Goal: Task Accomplishment & Management: Complete application form

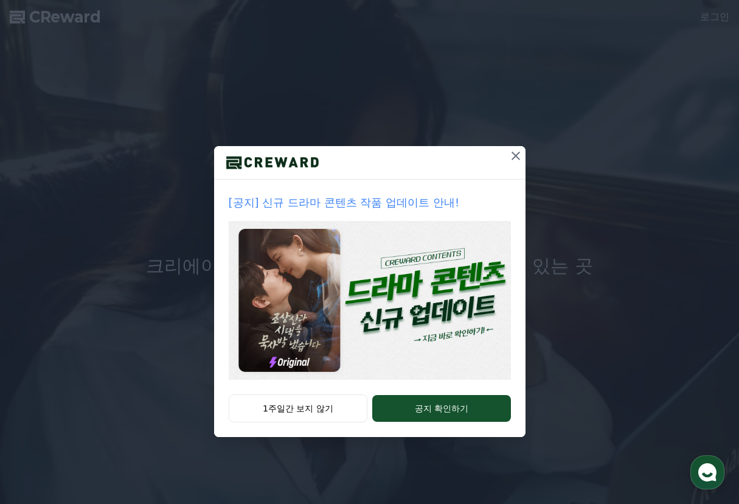
click at [523, 151] on button at bounding box center [515, 155] width 19 height 19
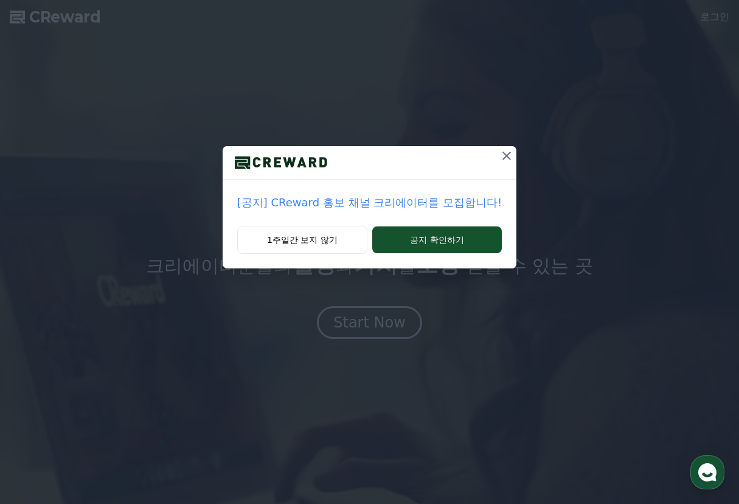
click at [503, 155] on icon at bounding box center [507, 156] width 9 height 9
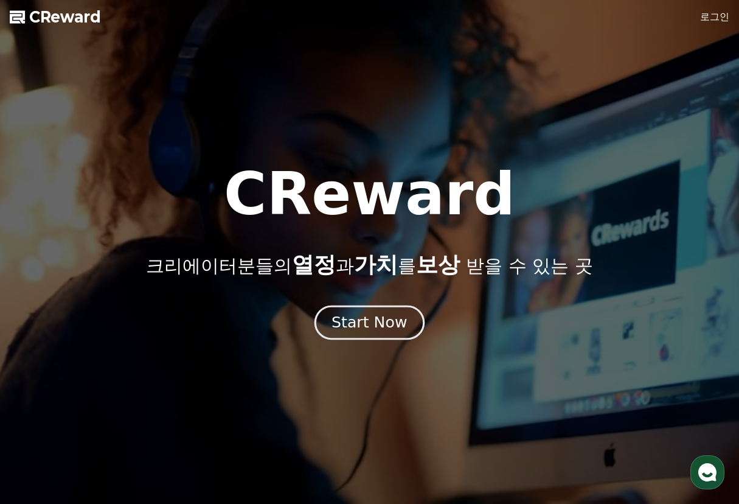
click at [382, 329] on div "Start Now" at bounding box center [369, 322] width 75 height 21
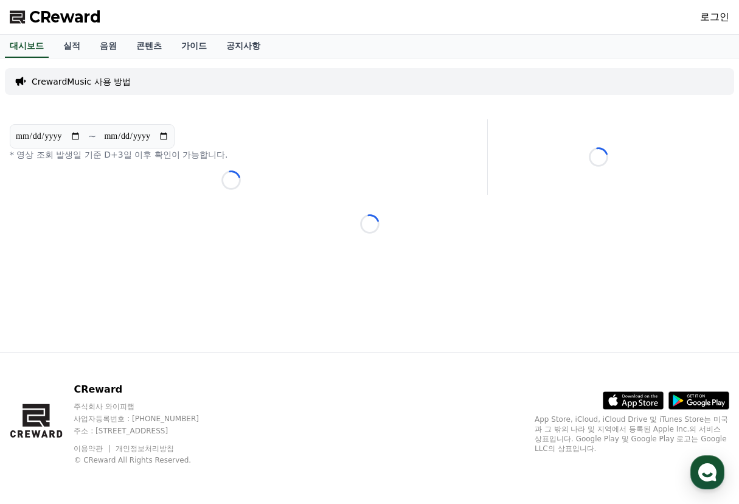
click at [82, 82] on p "CrewardMusic 사용 방법" at bounding box center [81, 81] width 99 height 12
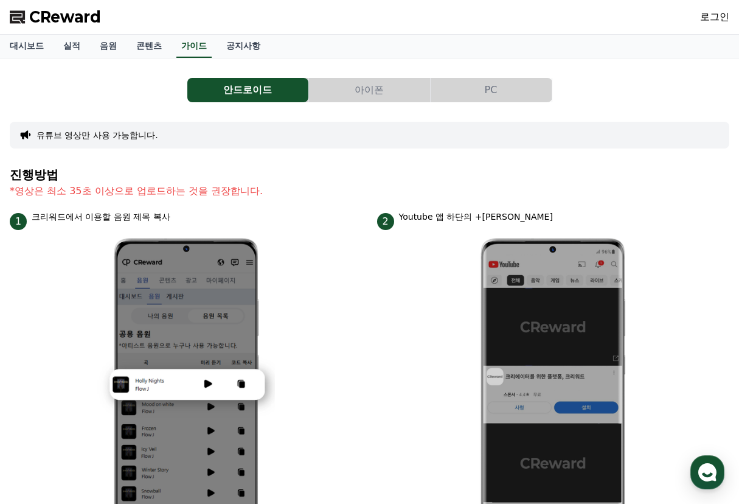
click at [509, 91] on button "PC" at bounding box center [491, 90] width 121 height 24
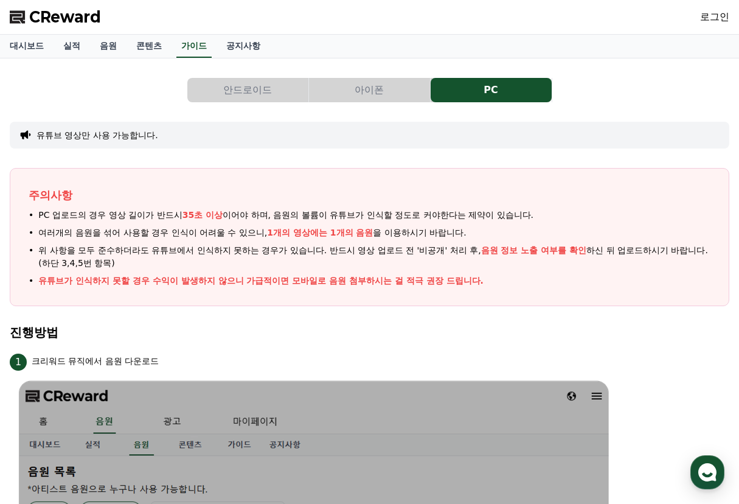
click at [713, 23] on link "로그인" at bounding box center [714, 17] width 29 height 15
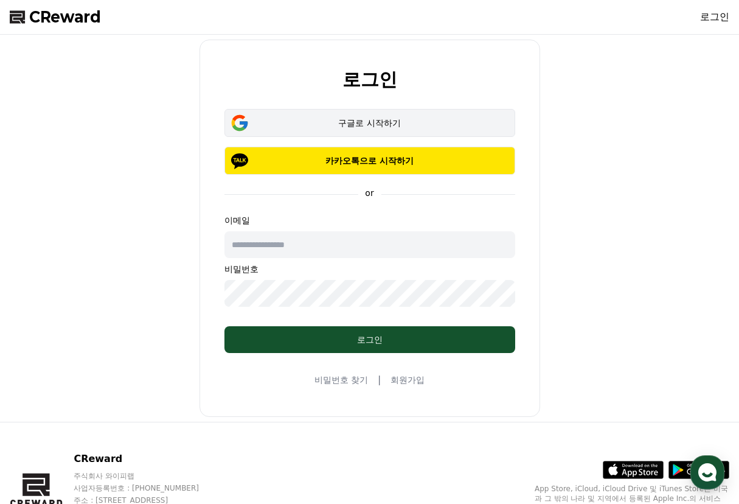
click at [368, 112] on button "구글로 시작하기" at bounding box center [370, 123] width 291 height 28
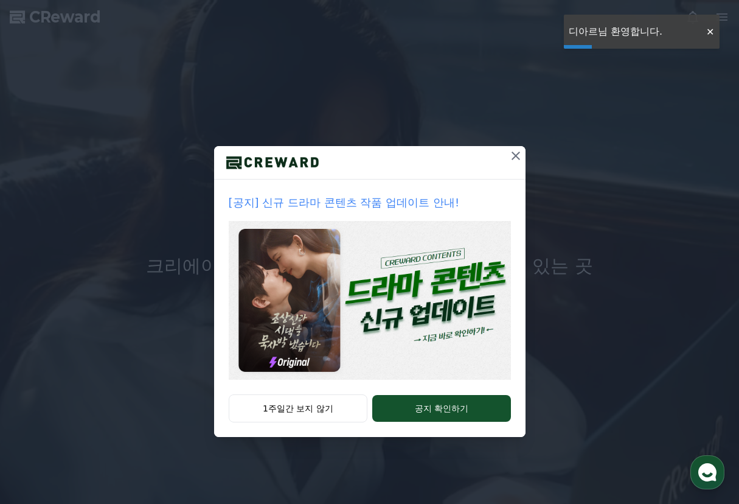
click at [517, 157] on icon at bounding box center [516, 156] width 9 height 9
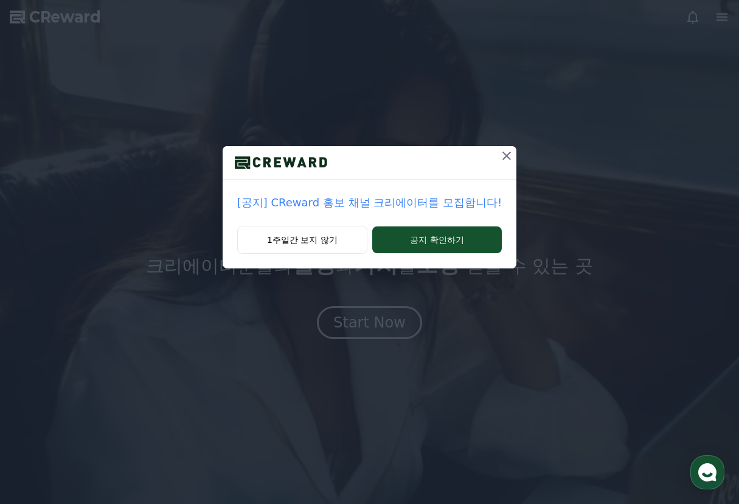
click at [508, 150] on icon at bounding box center [507, 155] width 15 height 15
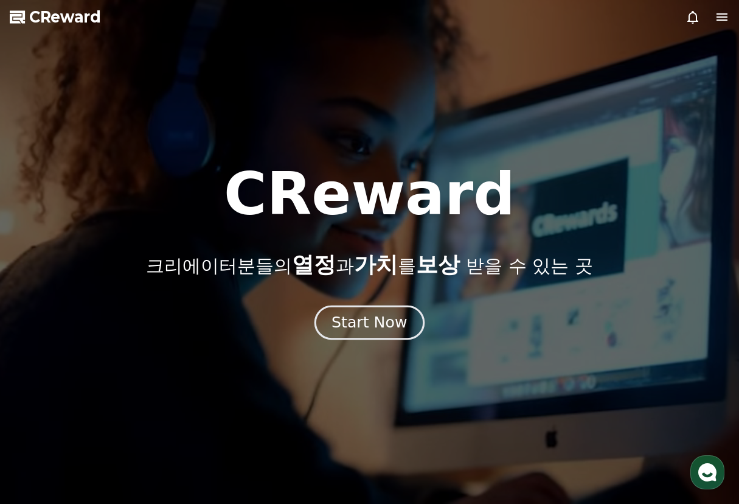
click at [391, 323] on div "Start Now" at bounding box center [369, 322] width 75 height 21
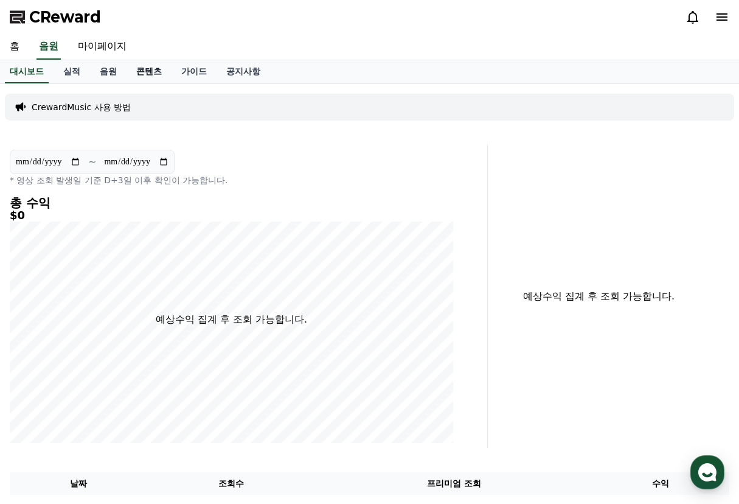
click at [142, 70] on link "콘텐츠" at bounding box center [149, 71] width 45 height 23
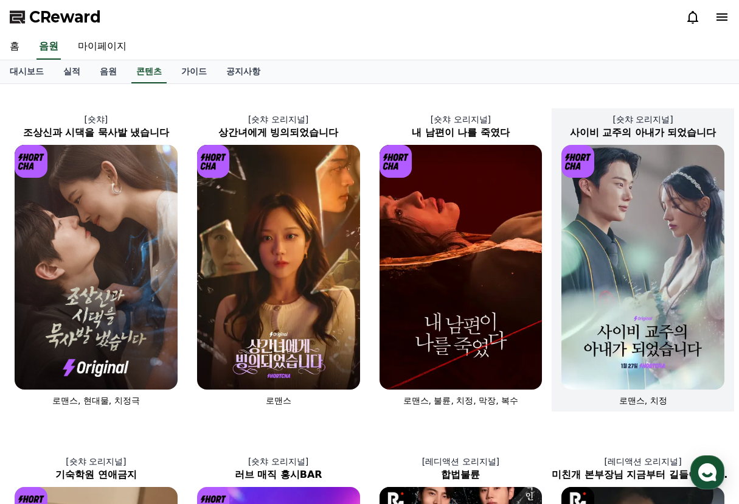
click at [604, 291] on img at bounding box center [643, 267] width 163 height 245
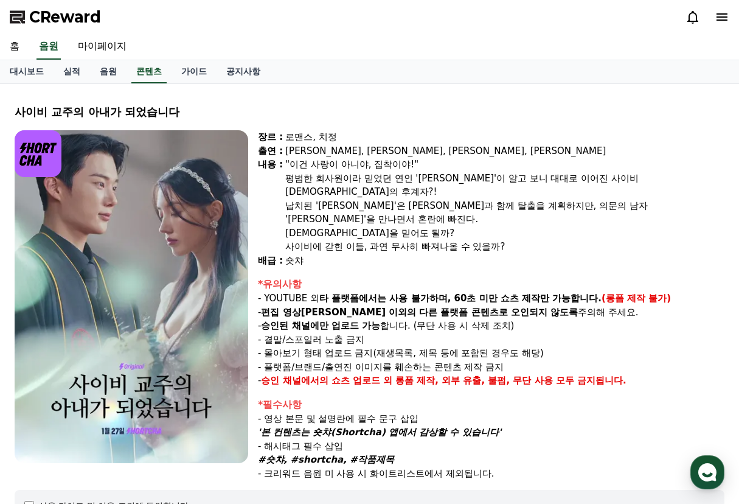
click at [169, 393] on img at bounding box center [132, 296] width 234 height 333
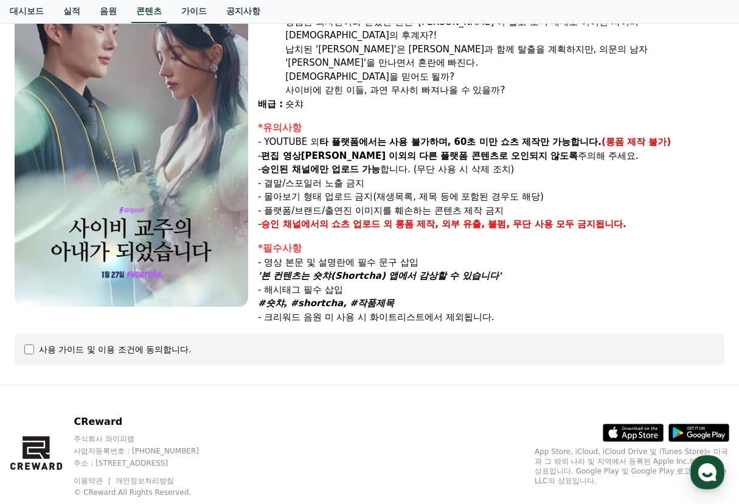
scroll to position [172, 0]
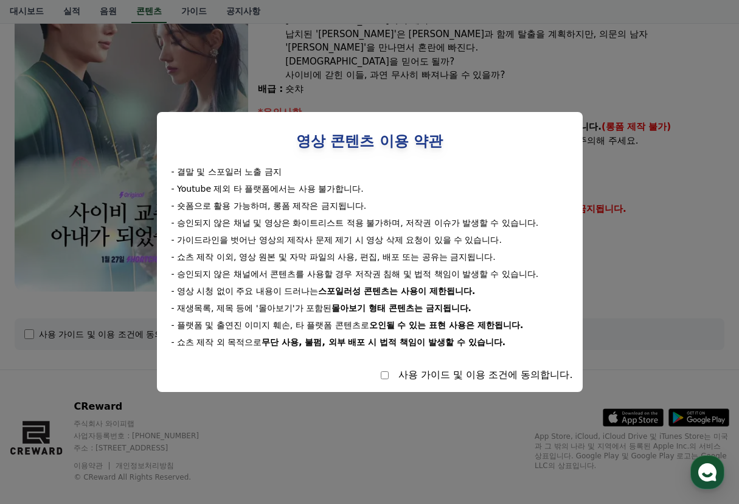
drag, startPoint x: 183, startPoint y: 170, endPoint x: 340, endPoint y: 176, distance: 157.1
click at [352, 170] on div "- 결말 및 스포일러 노출 금지" at bounding box center [370, 172] width 397 height 12
drag, startPoint x: 167, startPoint y: 207, endPoint x: 397, endPoint y: 214, distance: 230.7
click at [413, 210] on div "- 결말 및 스포일러 노출 금지 - Youtube 제외 타 플랫폼에서는 사용 불가합니다. - 숏폼으로 활용 가능하며, 롱폼 제작은 금지됩니다.…" at bounding box center [370, 257] width 406 height 183
drag, startPoint x: 181, startPoint y: 222, endPoint x: 333, endPoint y: 237, distance: 153.4
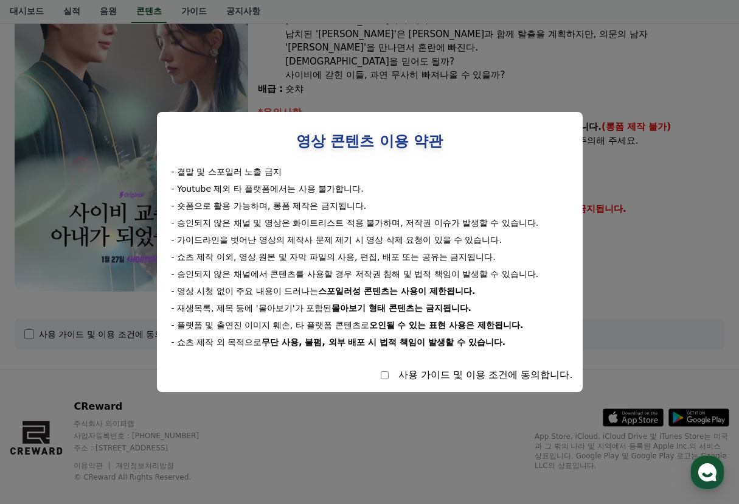
click at [541, 223] on div "- 승인되지 않은 채널 및 영상은 화이트리스트 적용 불가하며, 저작권 이슈가 발생할 수 있습니다." at bounding box center [370, 223] width 397 height 12
drag, startPoint x: 246, startPoint y: 237, endPoint x: 311, endPoint y: 265, distance: 70.6
click at [569, 238] on div "- 결말 및 스포일러 노출 금지 - Youtube 제외 타 플랫폼에서는 사용 불가합니다. - 숏폼으로 활용 가능하며, 롱폼 제작은 금지됩니다.…" at bounding box center [370, 257] width 406 height 183
drag, startPoint x: 397, startPoint y: 263, endPoint x: 489, endPoint y: 278, distance: 92.5
click at [553, 265] on div "- 결말 및 스포일러 노출 금지 - Youtube 제외 타 플랫폼에서는 사용 불가합니다. - 숏폼으로 활용 가능하며, 롱폼 제작은 금지됩니다.…" at bounding box center [370, 257] width 406 height 183
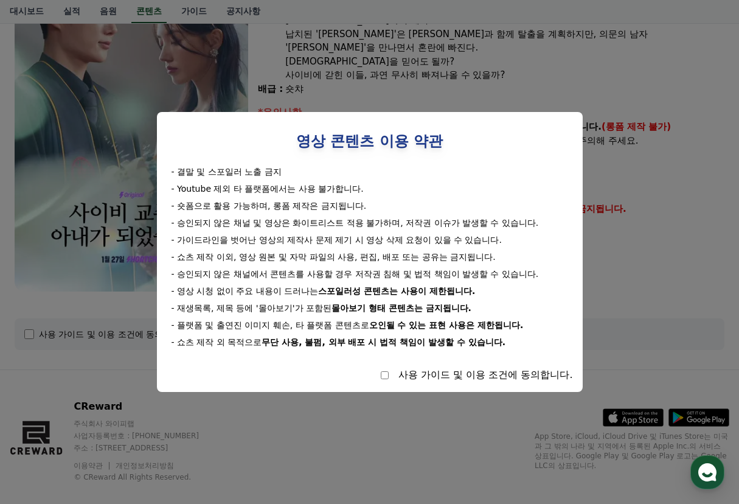
click at [316, 287] on div "- 영상 시청 없이 주요 내용이 드러나는 스포일러성 콘텐츠는 사용이 제한됩니다." at bounding box center [370, 291] width 397 height 12
drag, startPoint x: 175, startPoint y: 291, endPoint x: 501, endPoint y: 291, distance: 325.5
click at [501, 291] on div "- 영상 시청 없이 주요 내용이 드러나는 스포일러성 콘텐츠는 사용이 제한됩니다." at bounding box center [370, 291] width 397 height 12
drag, startPoint x: 271, startPoint y: 307, endPoint x: 261, endPoint y: 326, distance: 21.2
click at [544, 309] on div "- 재생목록, 제목 등에 '몰아보기'가 포함된 몰아보기 형태 콘텐츠는 금지됩니다." at bounding box center [370, 308] width 397 height 12
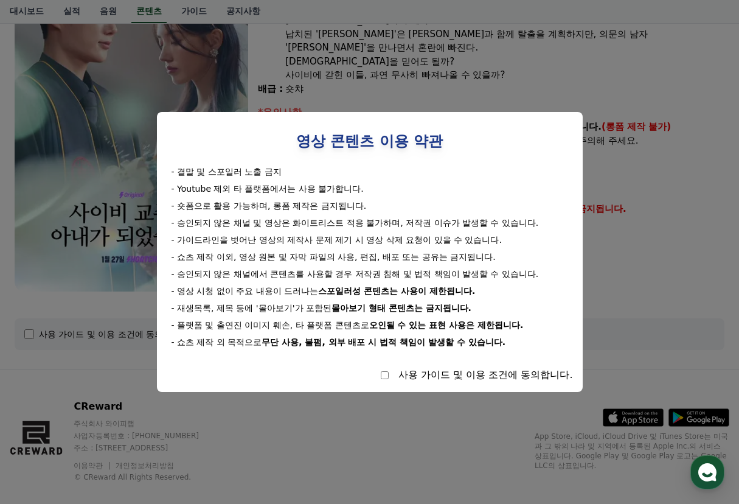
drag, startPoint x: 367, startPoint y: 327, endPoint x: 558, endPoint y: 333, distance: 191.2
click at [580, 329] on div "영상 콘텐츠 이용 약관 - 결말 및 스포일러 노출 금지 - Youtube 제외 타 플랫폼에서는 사용 불가합니다. - 숏폼으로 활용 가능하며, …" at bounding box center [370, 252] width 426 height 280
click at [323, 330] on div "- 플랫폼 및 출연진 이미지 훼손, 타 플랫폼 콘텐츠로 오인될 수 있는 표현 사용은 제한됩니다." at bounding box center [370, 325] width 397 height 12
select select
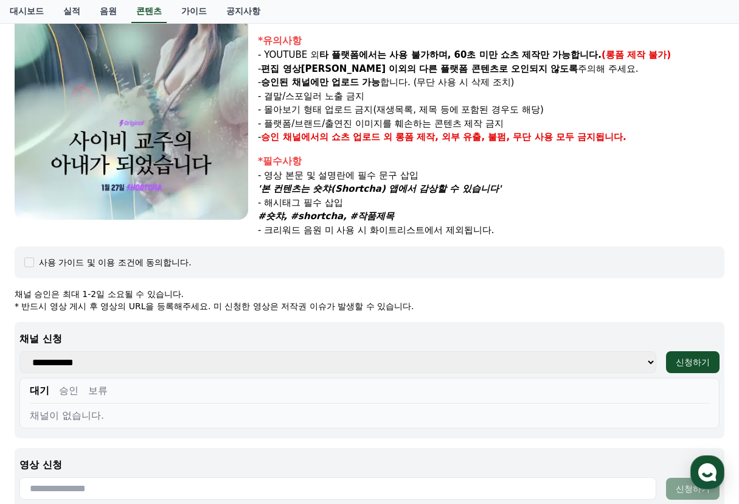
scroll to position [273, 0]
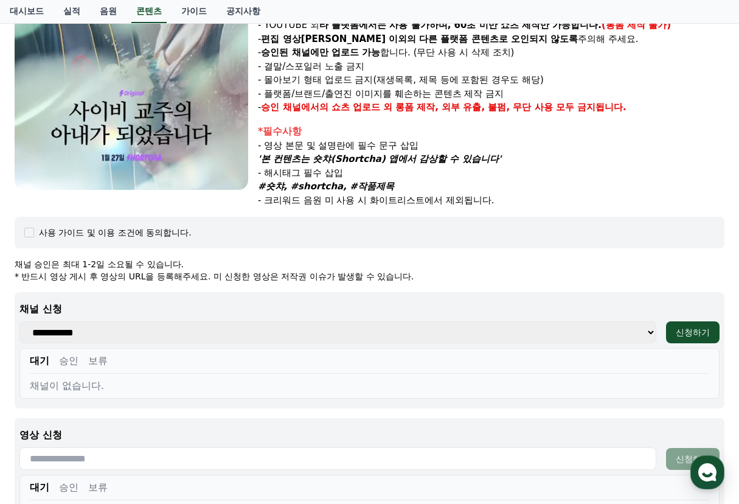
click at [638, 321] on select "**********" at bounding box center [337, 332] width 637 height 22
drag, startPoint x: 638, startPoint y: 311, endPoint x: 611, endPoint y: 311, distance: 26.8
click at [638, 321] on select "**********" at bounding box center [337, 332] width 637 height 22
click at [138, 321] on select "**********" at bounding box center [337, 332] width 637 height 22
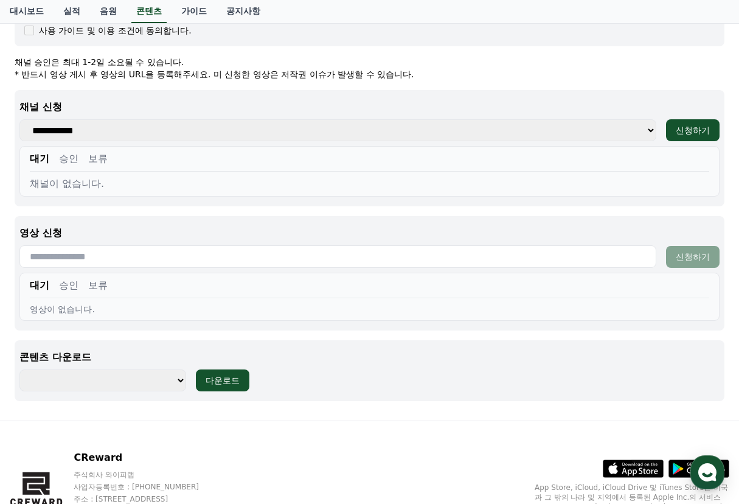
scroll to position [476, 0]
click at [680, 119] on button "신청하기" at bounding box center [693, 130] width 54 height 22
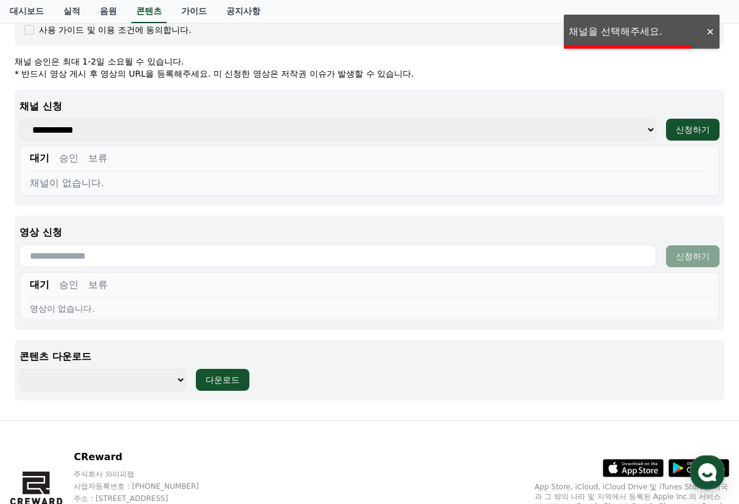
click at [279, 119] on select "**********" at bounding box center [337, 130] width 637 height 22
click at [270, 119] on select "**********" at bounding box center [337, 130] width 637 height 22
click at [69, 119] on select "**********" at bounding box center [337, 130] width 637 height 22
click at [68, 119] on select "**********" at bounding box center [337, 130] width 637 height 22
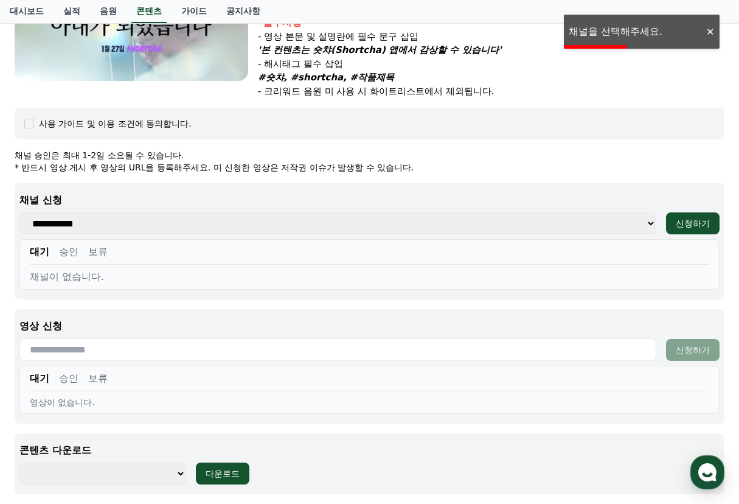
scroll to position [273, 0]
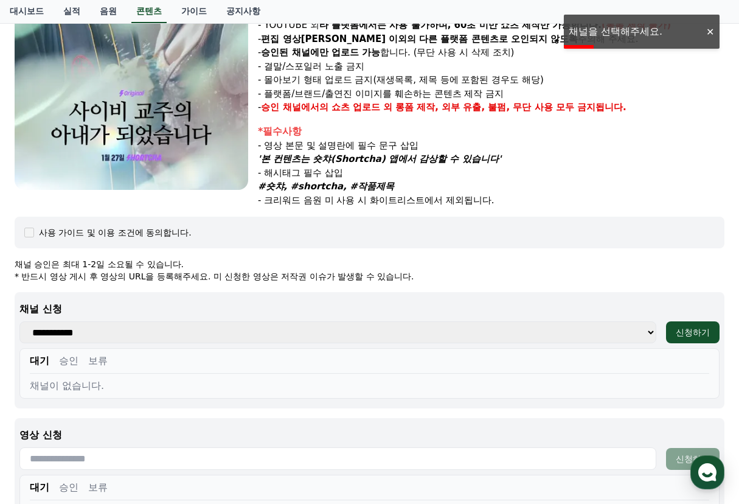
drag, startPoint x: 133, startPoint y: 316, endPoint x: 162, endPoint y: 307, distance: 30.6
click at [133, 321] on select "**********" at bounding box center [337, 332] width 637 height 22
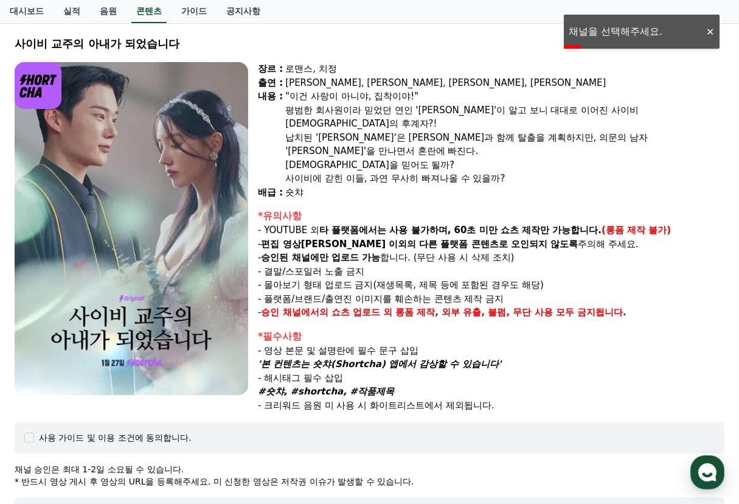
scroll to position [0, 0]
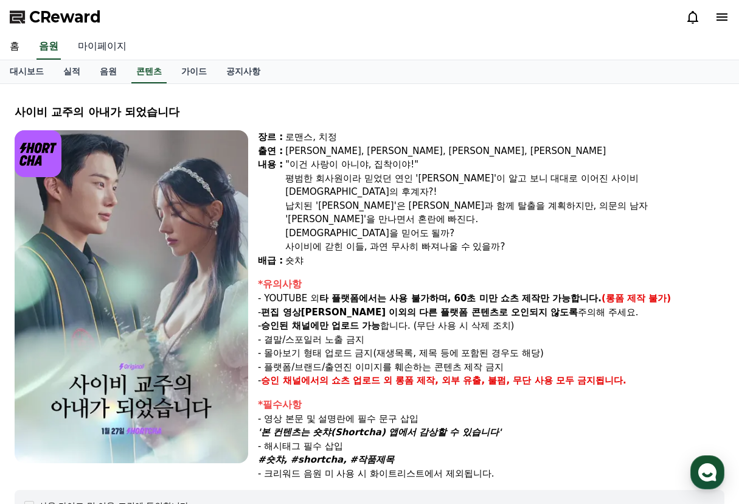
click at [85, 48] on link "마이페이지" at bounding box center [102, 47] width 68 height 26
select select "**********"
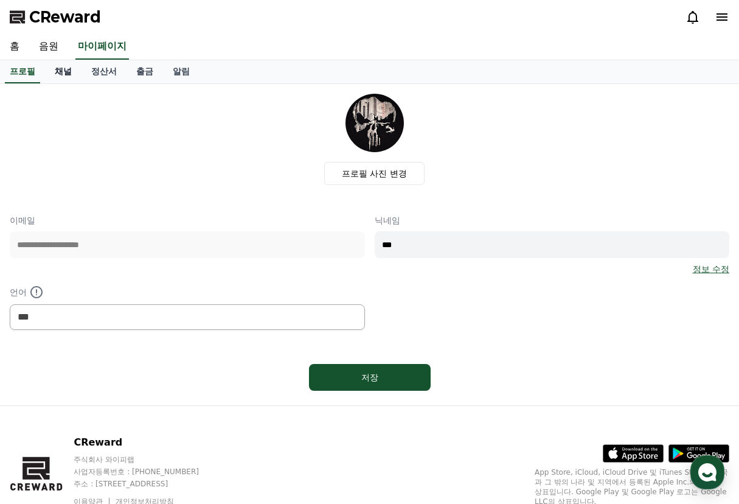
click at [64, 70] on link "채널" at bounding box center [63, 71] width 37 height 23
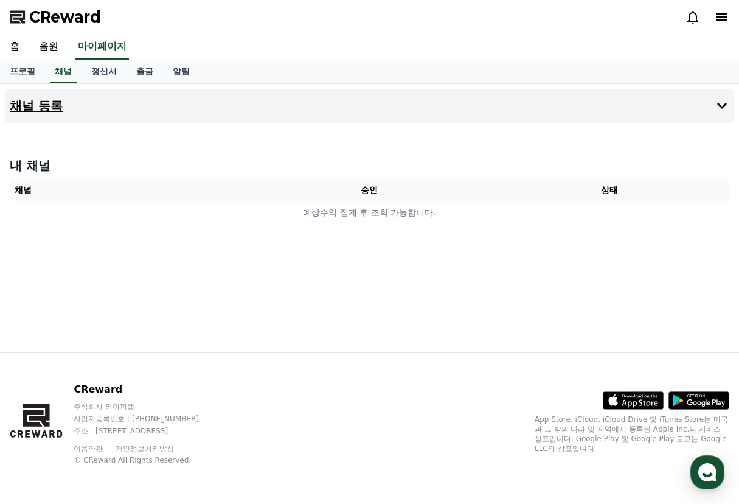
drag, startPoint x: 676, startPoint y: 99, endPoint x: 685, endPoint y: 103, distance: 10.1
click at [678, 100] on button "채널 등록" at bounding box center [370, 106] width 730 height 34
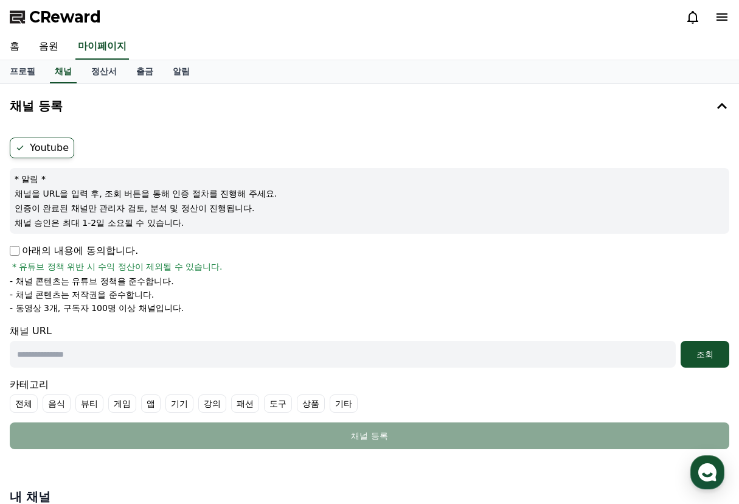
drag, startPoint x: 287, startPoint y: 267, endPoint x: 13, endPoint y: 225, distance: 277.0
click at [286, 267] on div "아래의 내용에 동의합니다. * 유튜브 정책 위반 시 수익 정산이 제외될 수 있습니다." at bounding box center [370, 257] width 720 height 29
click at [13, 245] on p "아래의 내용에 동의합니다." at bounding box center [74, 250] width 128 height 15
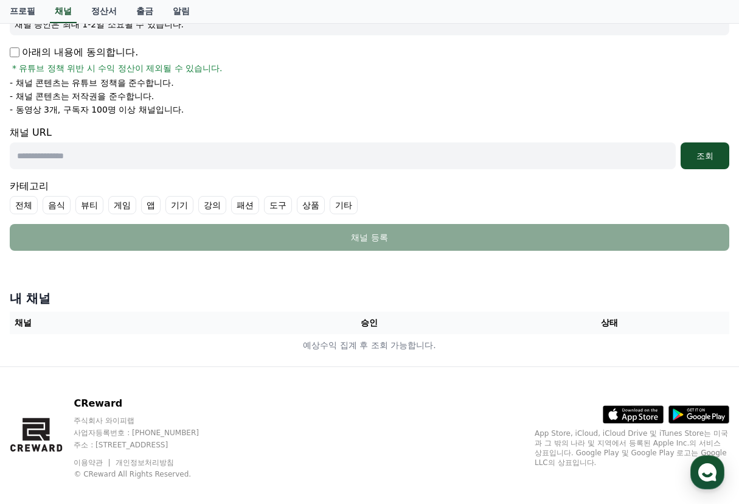
scroll to position [203, 0]
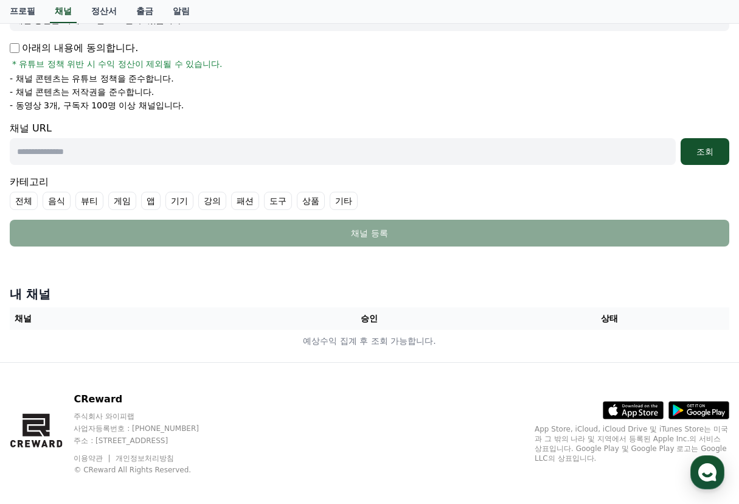
click at [95, 145] on input "text" at bounding box center [343, 151] width 666 height 27
paste input "**********"
click at [696, 153] on div "조회" at bounding box center [705, 151] width 39 height 12
click at [296, 161] on input "**********" at bounding box center [343, 151] width 666 height 27
drag, startPoint x: 315, startPoint y: 156, endPoint x: -112, endPoint y: 166, distance: 426.7
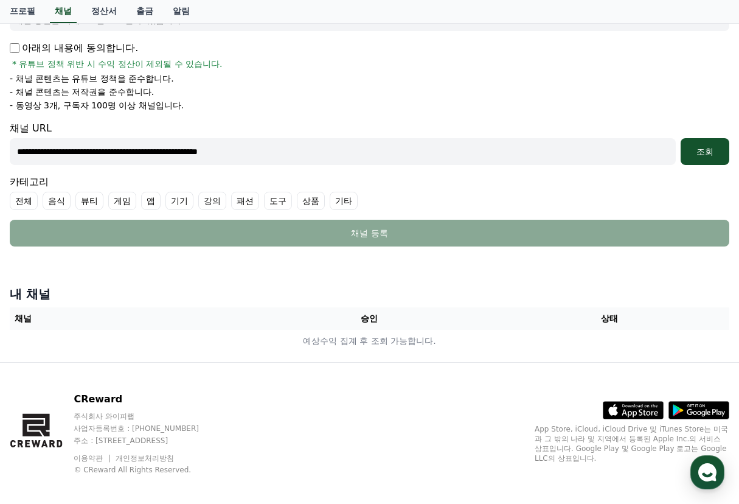
click at [0, 166] on html "**********" at bounding box center [369, 155] width 739 height 716
paste input "text"
type input "**********"
click at [706, 158] on button "조회" at bounding box center [705, 151] width 49 height 27
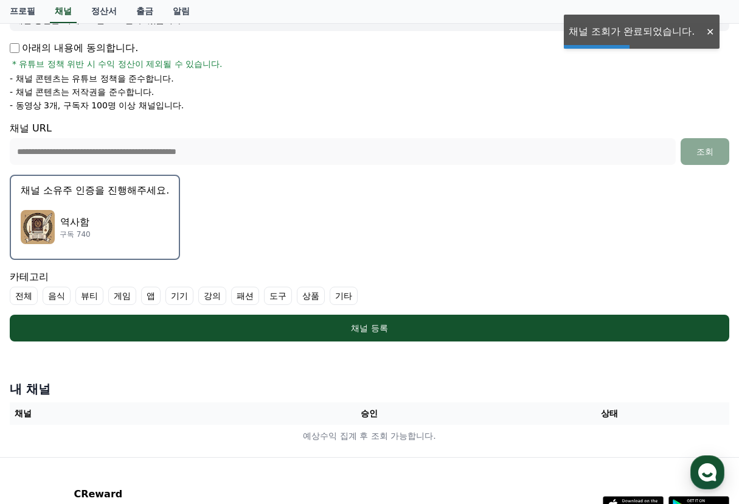
click at [74, 231] on p "구독 740" at bounding box center [75, 234] width 31 height 10
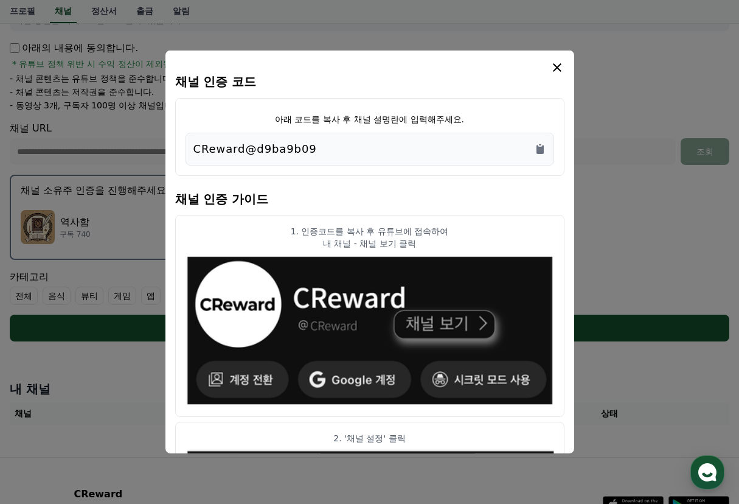
click at [326, 151] on div "CReward@d9ba9b09" at bounding box center [370, 149] width 353 height 17
click at [537, 149] on icon "Copy to clipboard" at bounding box center [540, 149] width 7 height 9
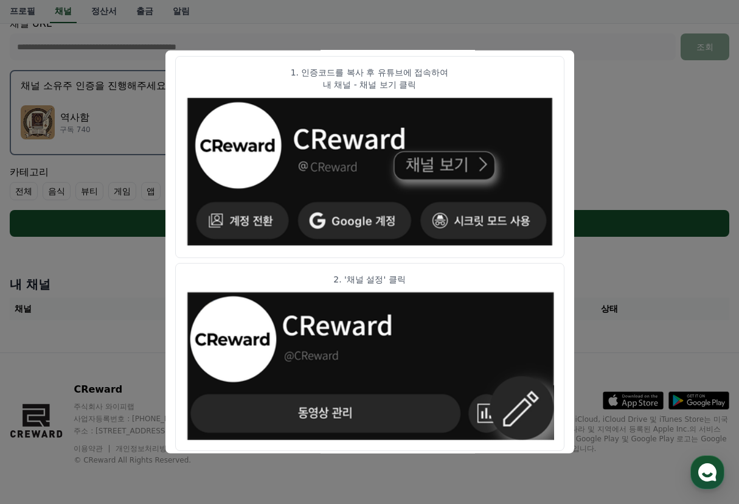
scroll to position [0, 0]
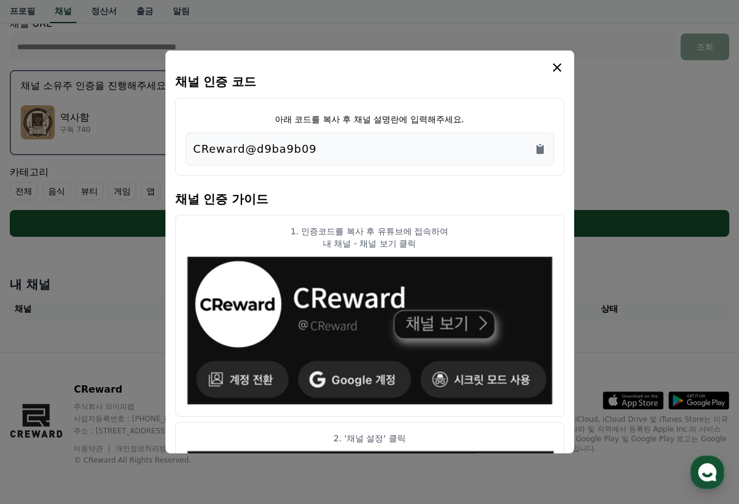
click at [554, 69] on icon "modal" at bounding box center [557, 67] width 9 height 9
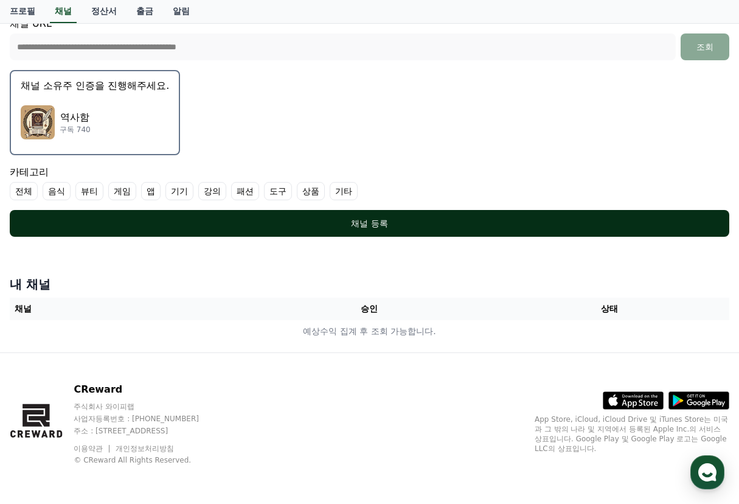
click at [397, 225] on div "채널 등록" at bounding box center [369, 223] width 671 height 12
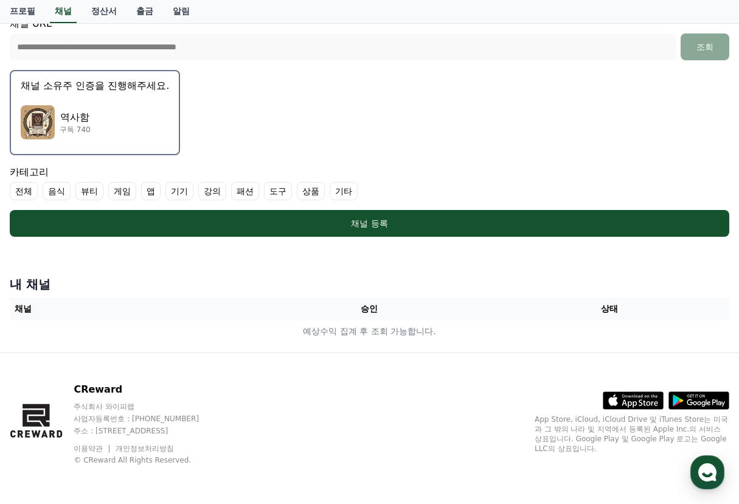
click at [344, 192] on label "기타" at bounding box center [344, 191] width 28 height 18
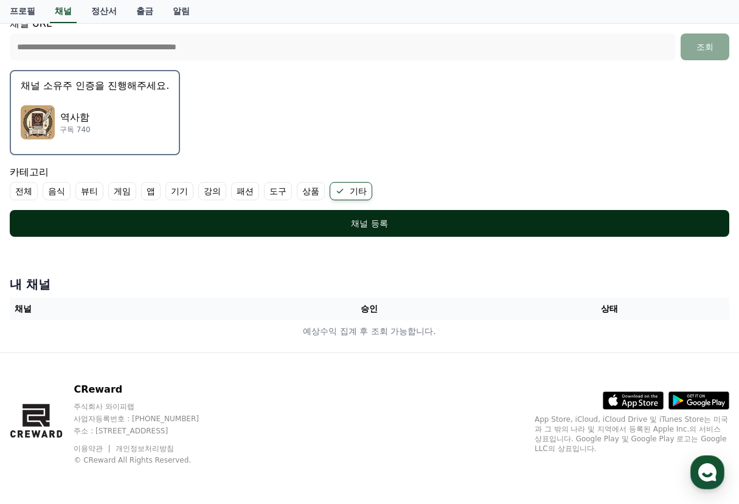
click at [330, 226] on div "채널 등록" at bounding box center [369, 223] width 671 height 12
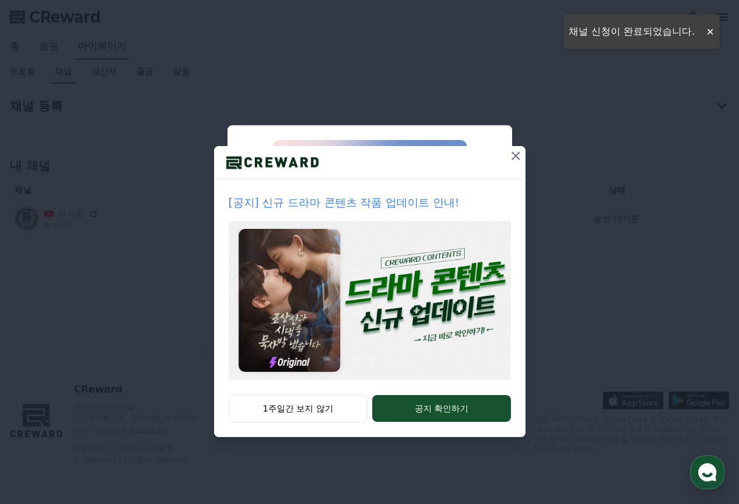
click at [517, 159] on icon at bounding box center [516, 155] width 15 height 15
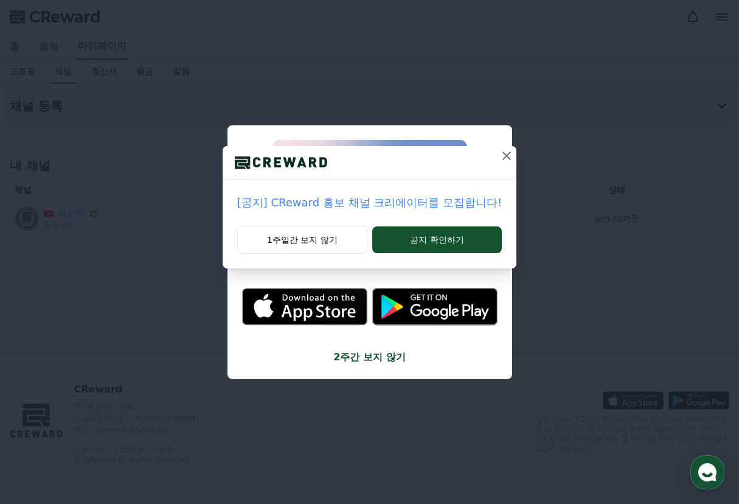
click at [500, 157] on icon at bounding box center [507, 155] width 15 height 15
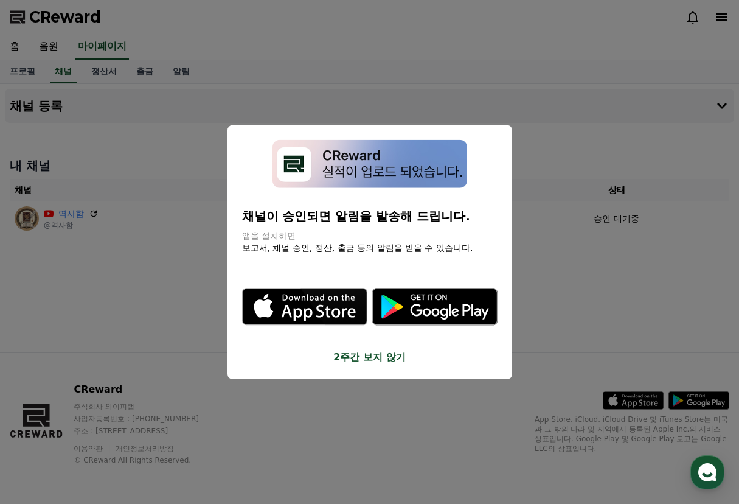
click at [93, 285] on button "close modal" at bounding box center [369, 252] width 739 height 504
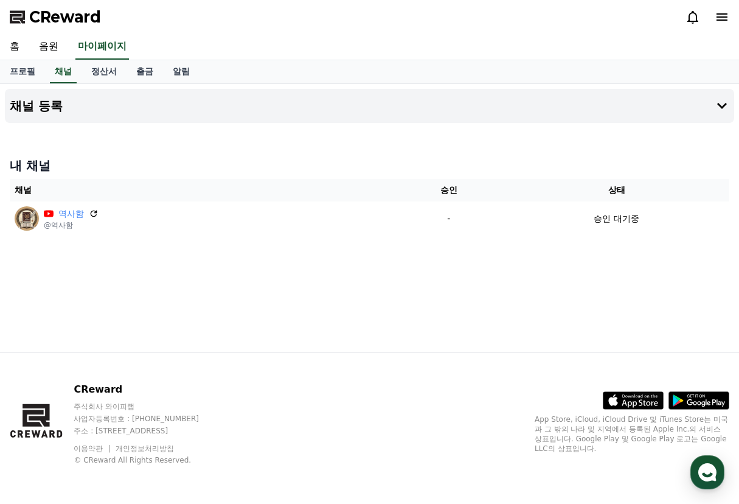
drag, startPoint x: 694, startPoint y: 0, endPoint x: 69, endPoint y: 24, distance: 625.4
click at [69, 24] on span "CReward" at bounding box center [65, 16] width 72 height 19
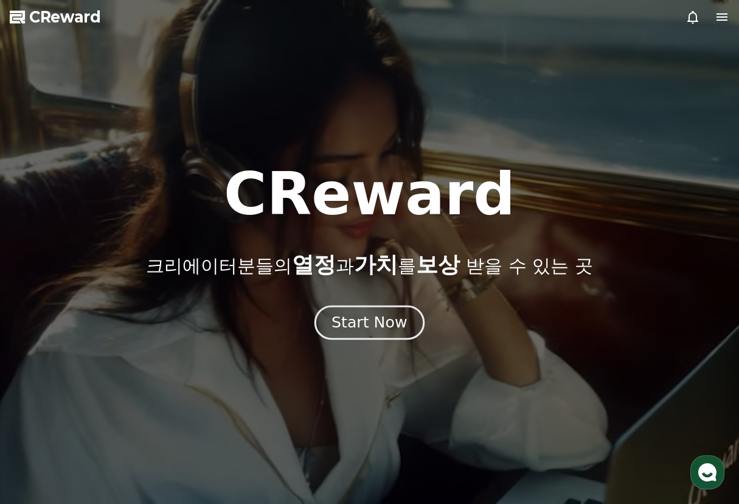
click at [402, 326] on div "Start Now" at bounding box center [369, 322] width 75 height 21
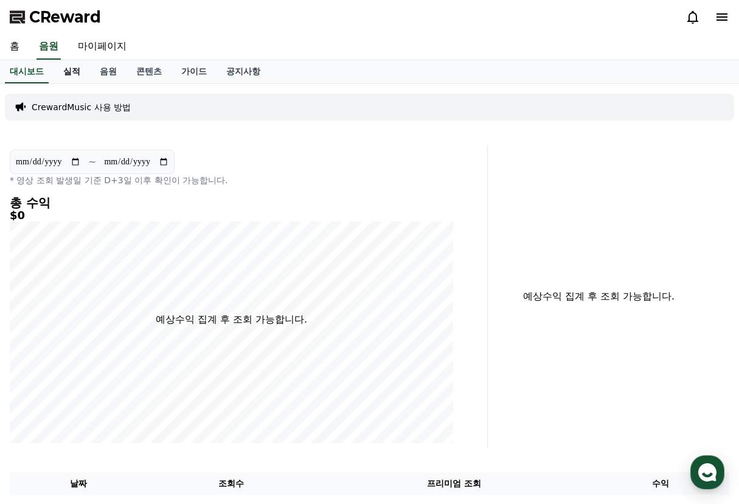
click at [79, 75] on link "실적" at bounding box center [72, 71] width 37 height 23
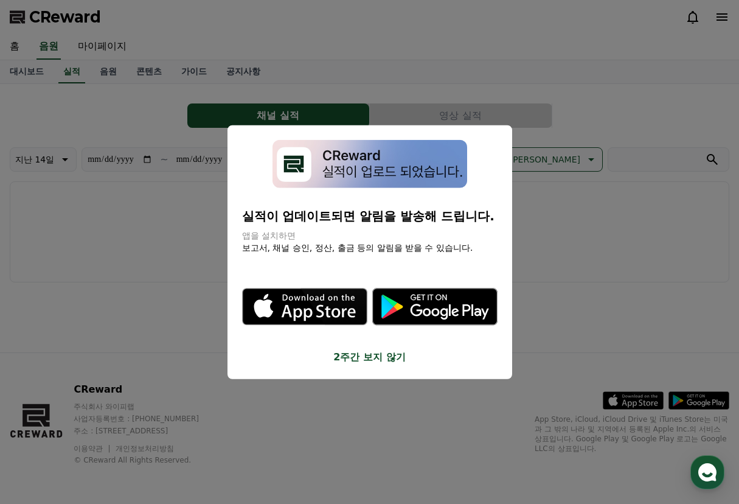
click at [546, 180] on button "close modal" at bounding box center [369, 252] width 739 height 504
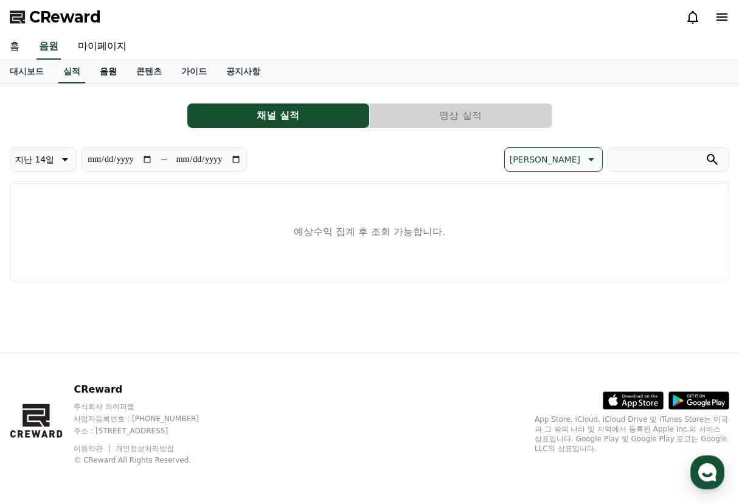
click at [114, 68] on link "음원" at bounding box center [108, 71] width 37 height 23
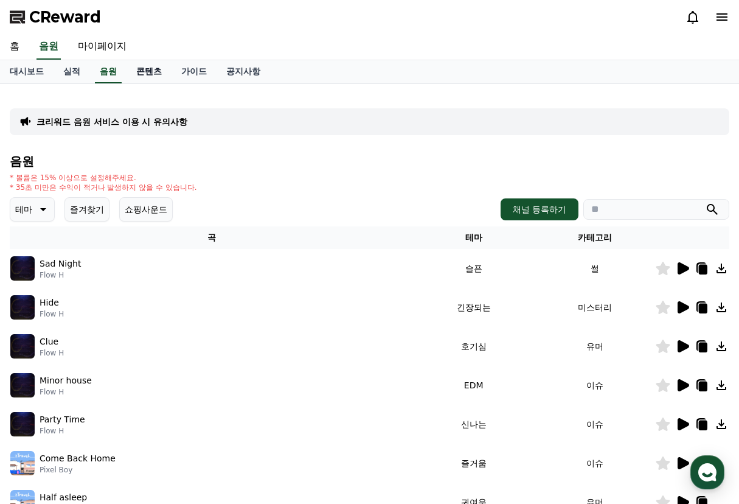
click at [152, 68] on link "콘텐츠" at bounding box center [149, 71] width 45 height 23
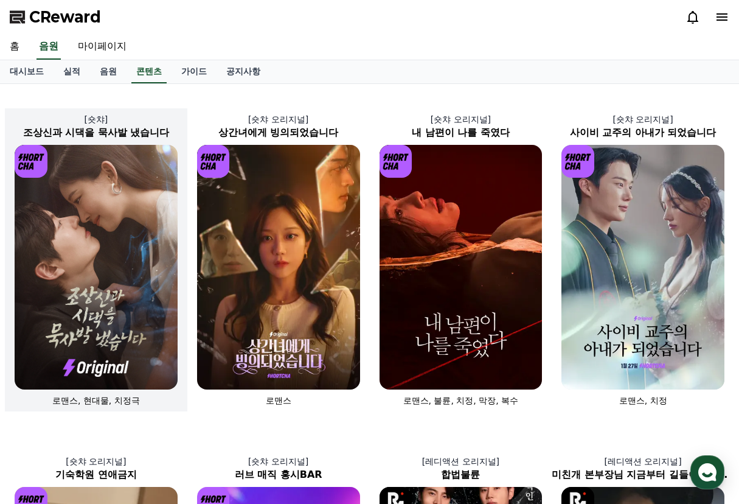
click at [122, 289] on img at bounding box center [96, 267] width 163 height 245
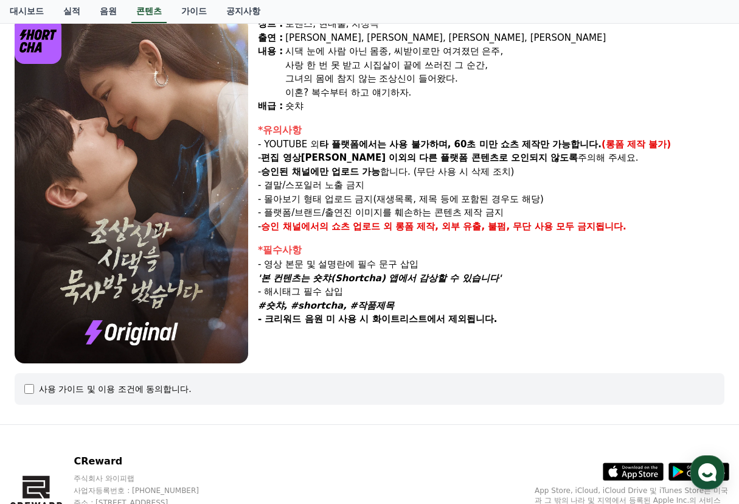
scroll to position [83, 0]
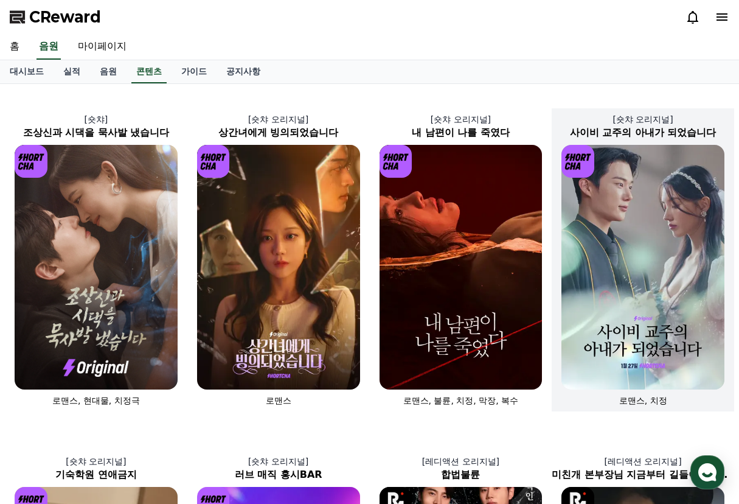
click at [623, 300] on img at bounding box center [643, 267] width 163 height 245
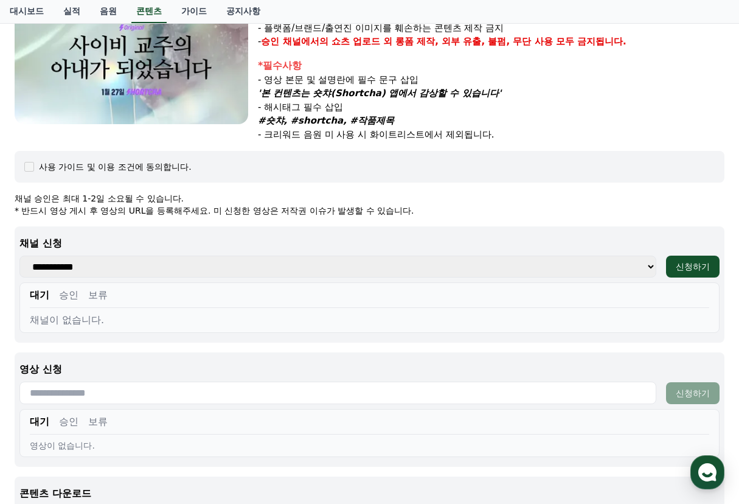
scroll to position [374, 0]
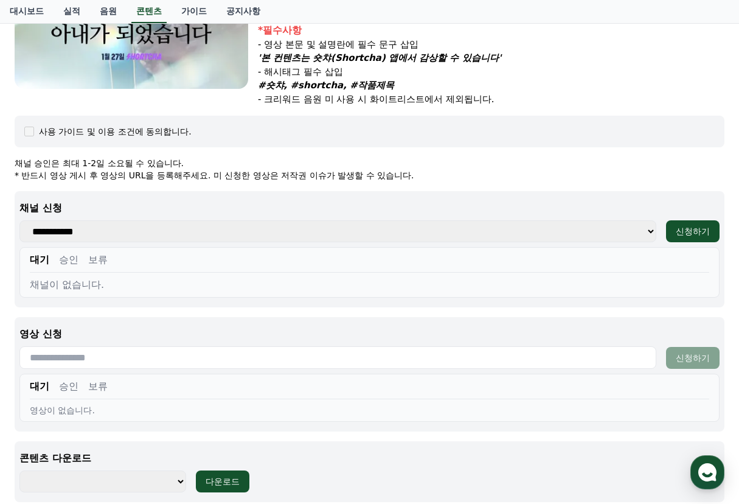
click at [410, 201] on p "채널 신청" at bounding box center [369, 208] width 700 height 15
click at [402, 220] on select "**********" at bounding box center [337, 231] width 637 height 22
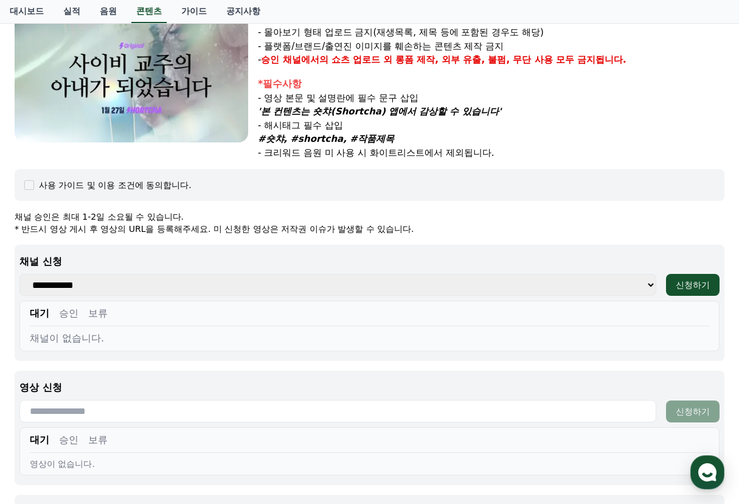
scroll to position [172, 0]
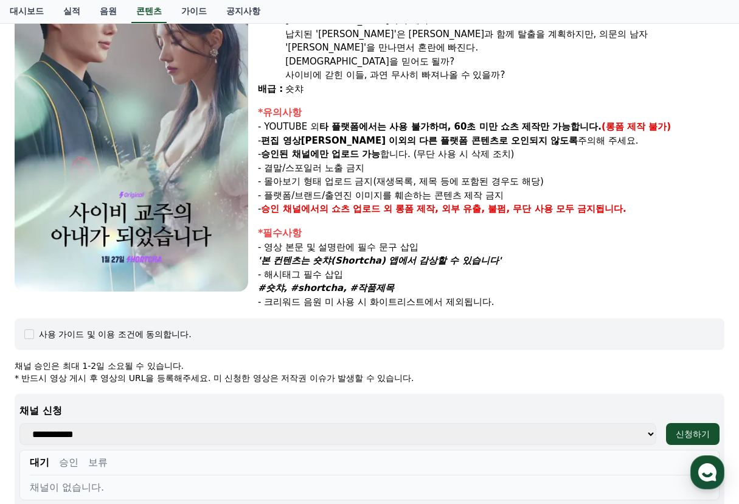
click at [418, 295] on p "- 크리워드 음원 미 사용 시 화이트리스트에서 제외됩니다." at bounding box center [491, 302] width 467 height 14
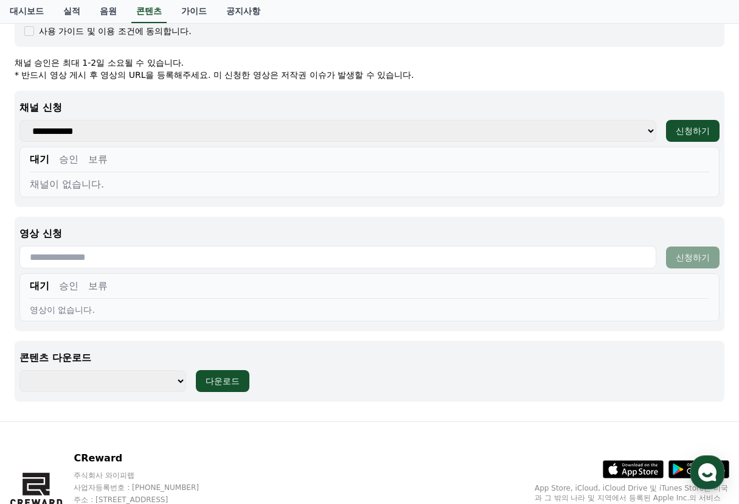
scroll to position [526, 0]
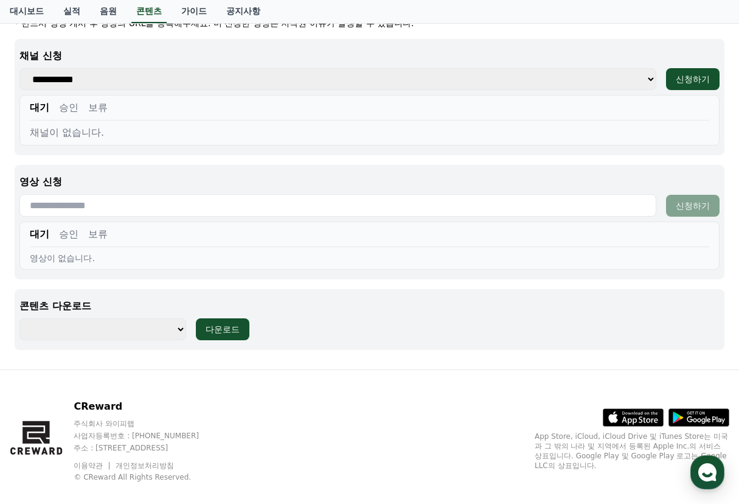
click at [133, 318] on select "**********" at bounding box center [102, 329] width 167 height 22
select select "**********"
click at [19, 318] on select "**********" at bounding box center [102, 329] width 167 height 22
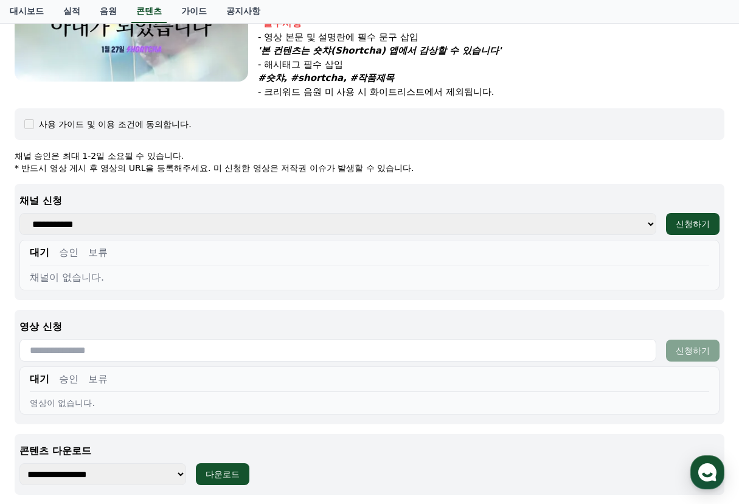
scroll to position [0, 0]
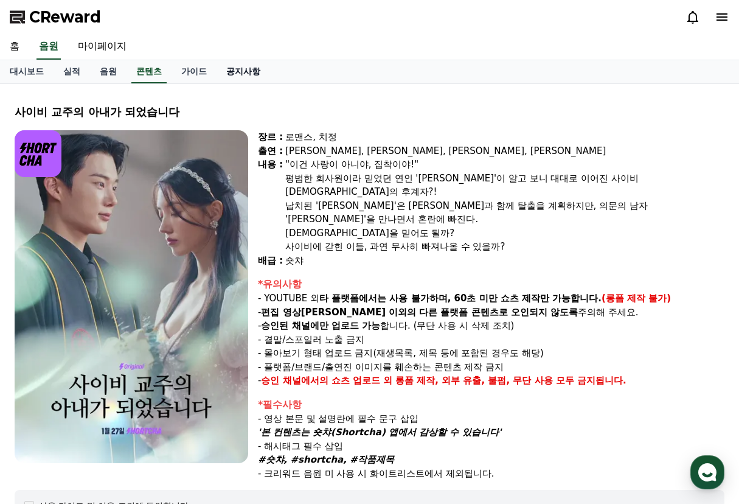
click at [244, 63] on link "공지사항" at bounding box center [244, 71] width 54 height 23
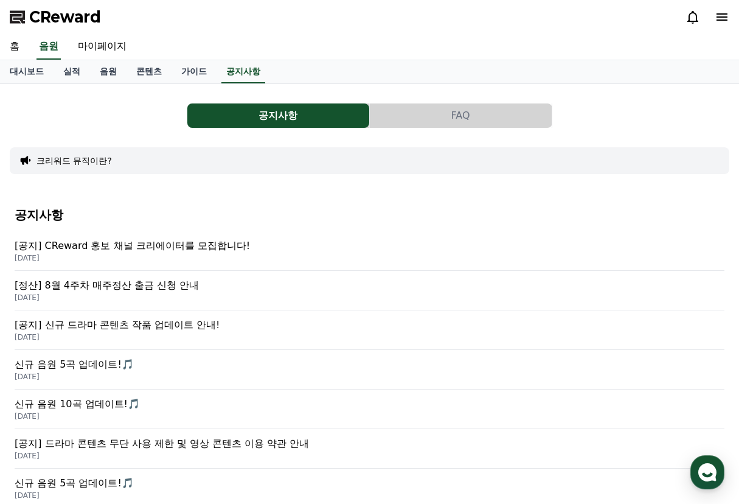
click at [189, 250] on p "[공지] CReward 홍보 채널 크리에이터를 모집합니다!" at bounding box center [370, 246] width 710 height 15
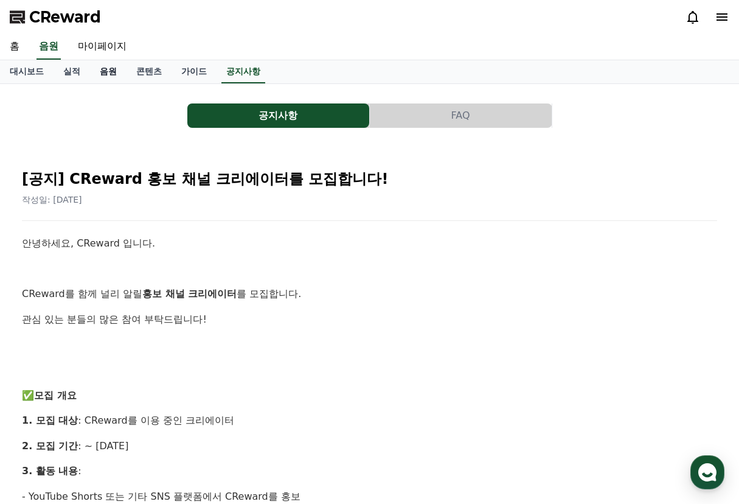
click at [105, 77] on link "음원" at bounding box center [108, 71] width 37 height 23
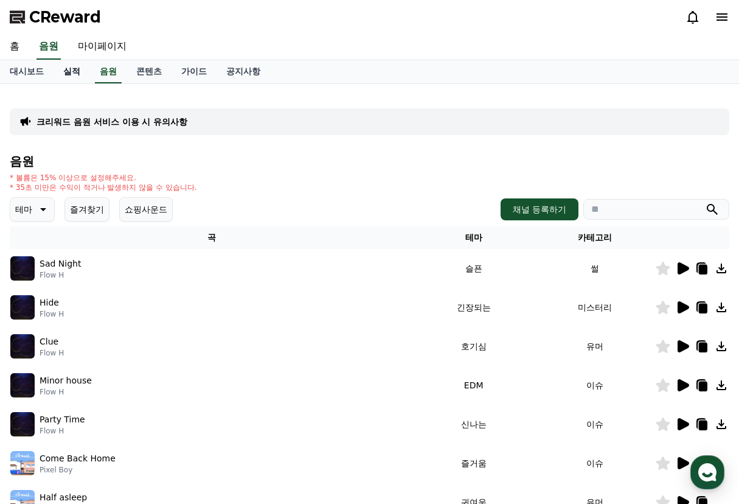
click at [79, 75] on link "실적" at bounding box center [72, 71] width 37 height 23
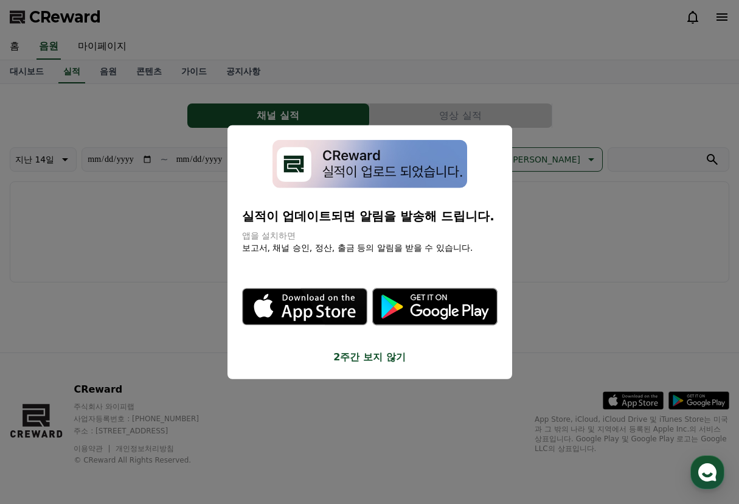
click at [589, 319] on button "close modal" at bounding box center [369, 252] width 739 height 504
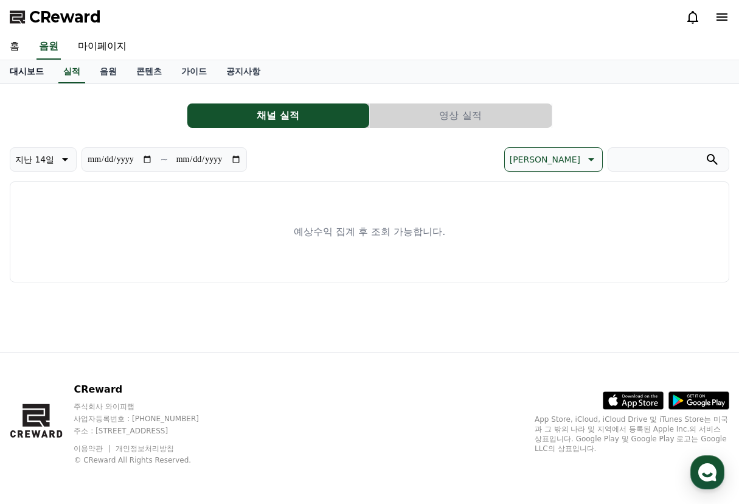
click at [33, 77] on link "대시보드" at bounding box center [27, 71] width 54 height 23
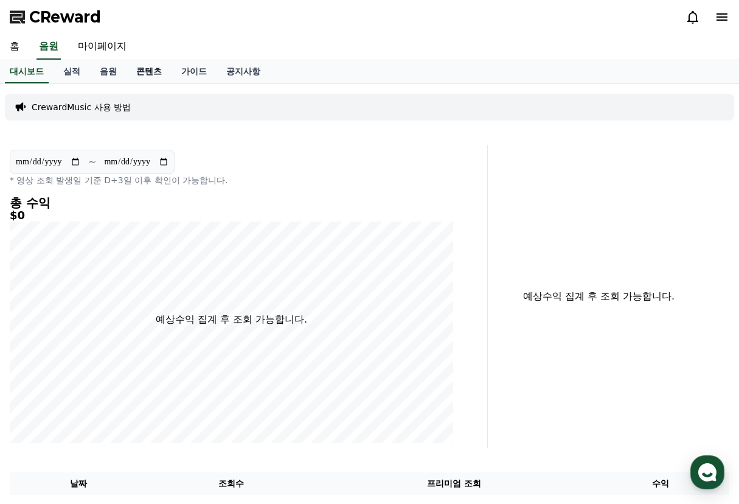
click at [146, 75] on link "콘텐츠" at bounding box center [149, 71] width 45 height 23
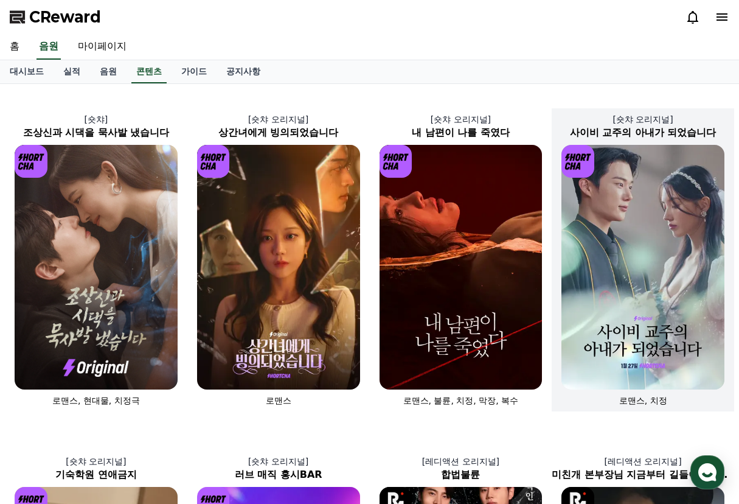
click at [680, 315] on img at bounding box center [643, 267] width 163 height 245
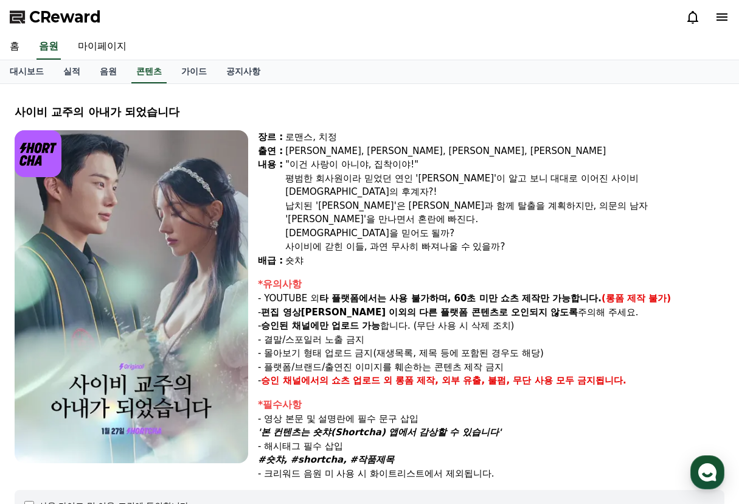
drag, startPoint x: 266, startPoint y: 271, endPoint x: 571, endPoint y: 307, distance: 307.0
click at [571, 307] on div "*유의사항 - YOUTUBE 외 타 플랫폼에서는 사용 불가하며, 60초 미만 쇼츠 제작만 가능합니다. (롱폼 제작 불가) - 편집 영상이 숏챠…" at bounding box center [491, 332] width 467 height 111
drag, startPoint x: 332, startPoint y: 433, endPoint x: 294, endPoint y: 436, distance: 37.8
click at [294, 454] on em "#숏챠, #shortcha, #작품제목" at bounding box center [326, 459] width 136 height 11
copy em "#shortcha"
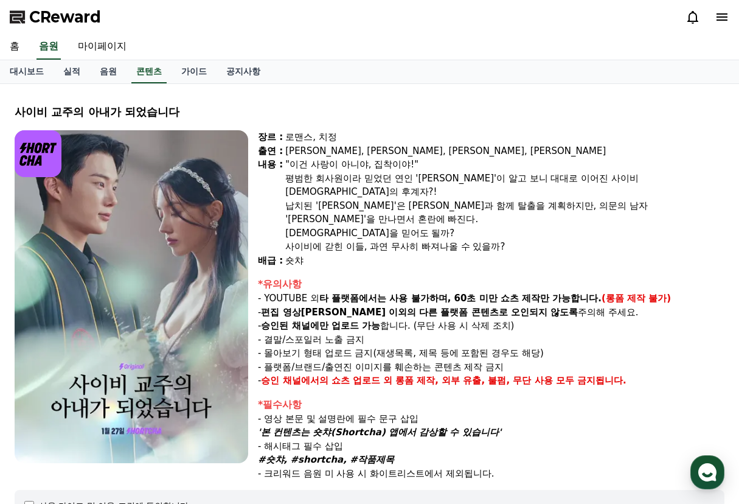
click at [419, 307] on strong "다른 플랫폼 콘텐츠로 오인되지 않도록" at bounding box center [498, 312] width 159 height 11
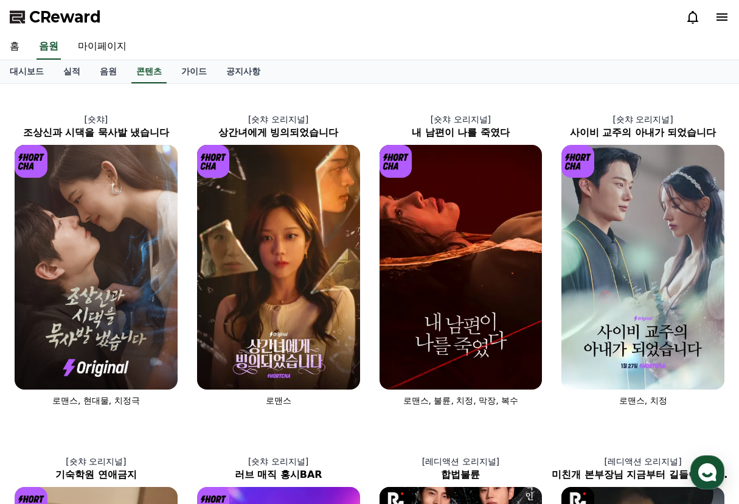
click at [312, 38] on div "홈 음원 마이페이지" at bounding box center [369, 47] width 739 height 26
drag, startPoint x: 380, startPoint y: 40, endPoint x: 355, endPoint y: 43, distance: 25.1
click at [380, 40] on div "홈 음원 마이페이지" at bounding box center [369, 47] width 739 height 26
click at [127, 45] on link "마이페이지" at bounding box center [102, 47] width 68 height 26
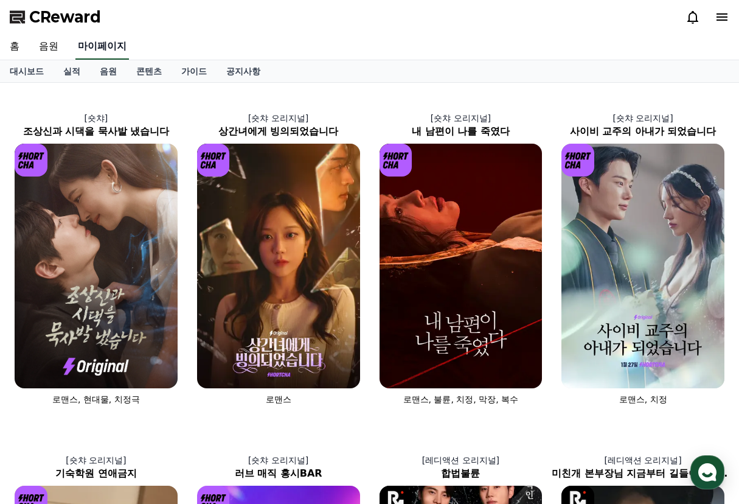
select select "**********"
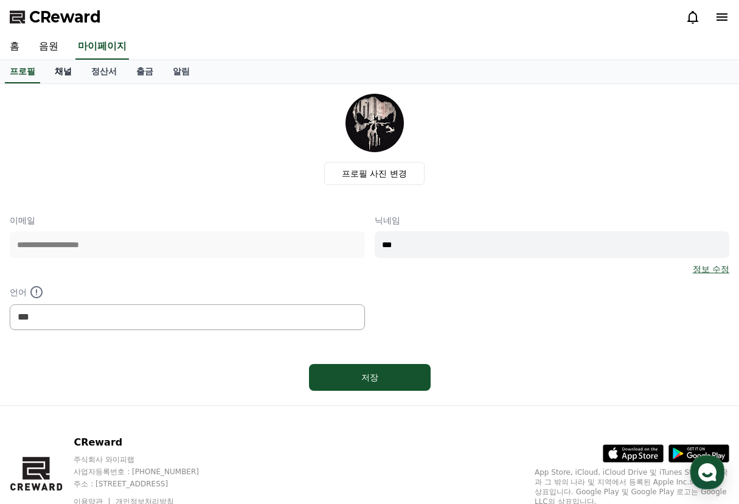
click at [52, 73] on link "채널" at bounding box center [63, 71] width 37 height 23
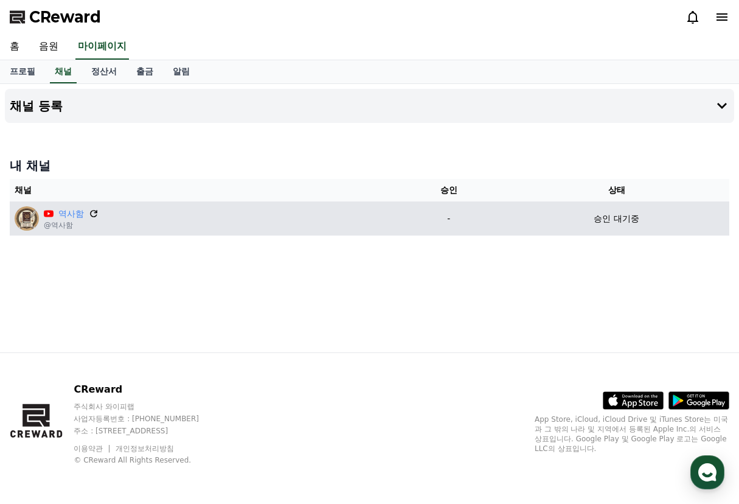
click at [93, 215] on icon at bounding box center [93, 213] width 11 height 11
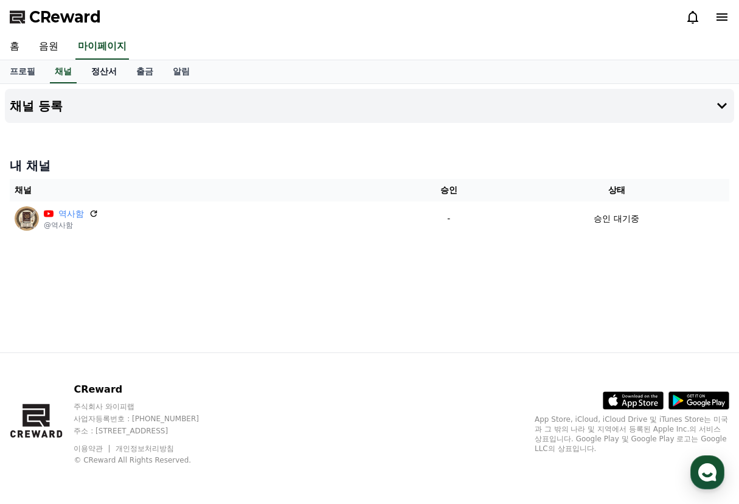
click at [107, 74] on link "정산서" at bounding box center [104, 71] width 45 height 23
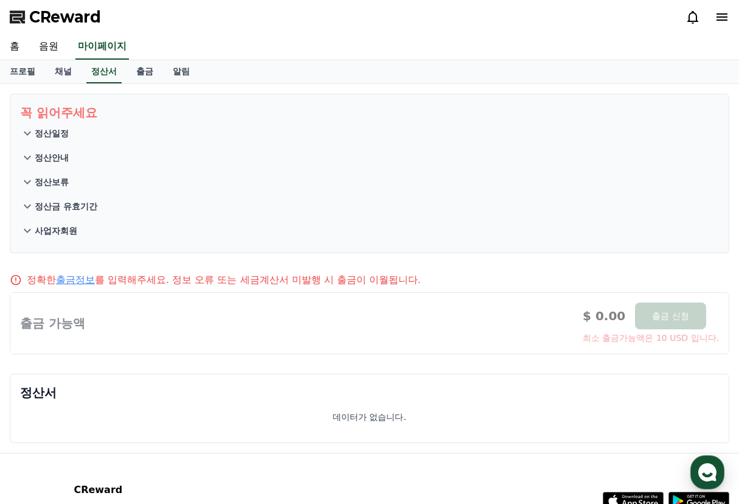
click at [27, 132] on icon at bounding box center [27, 133] width 15 height 15
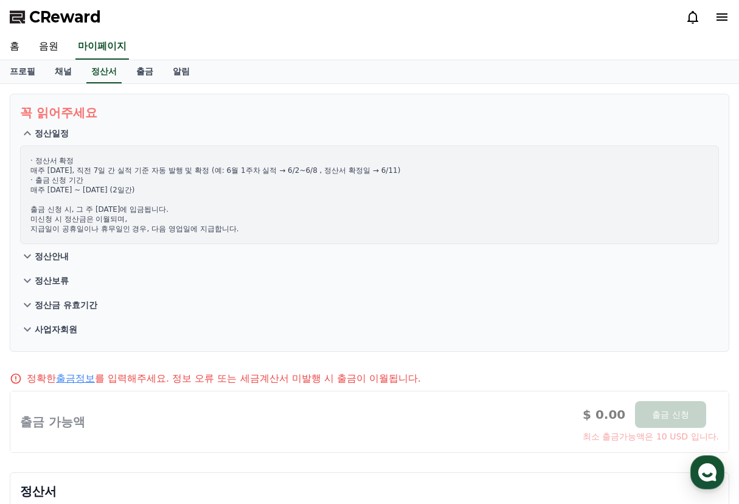
drag, startPoint x: 28, startPoint y: 210, endPoint x: 186, endPoint y: 218, distance: 158.4
click at [186, 218] on div "· 정산서 확정 매주 수요일, 직전 7일 간 실적 기준 자동 발행 및 확정 (예: 6월 1주차 실적 → 6/2~6/8 , 정산서 확정일 → 6…" at bounding box center [369, 194] width 699 height 99
click at [186, 218] on p "· 정산서 확정 매주 수요일, 직전 7일 간 실적 기준 자동 발행 및 확정 (예: 6월 1주차 실적 → 6/2~6/8 , 정산서 확정일 → 6…" at bounding box center [369, 195] width 678 height 78
drag, startPoint x: 240, startPoint y: 230, endPoint x: 35, endPoint y: 166, distance: 214.2
click at [35, 166] on p "· 정산서 확정 매주 수요일, 직전 7일 간 실적 기준 자동 발행 및 확정 (예: 6월 1주차 실적 → 6/2~6/8 , 정산서 확정일 → 6…" at bounding box center [369, 195] width 678 height 78
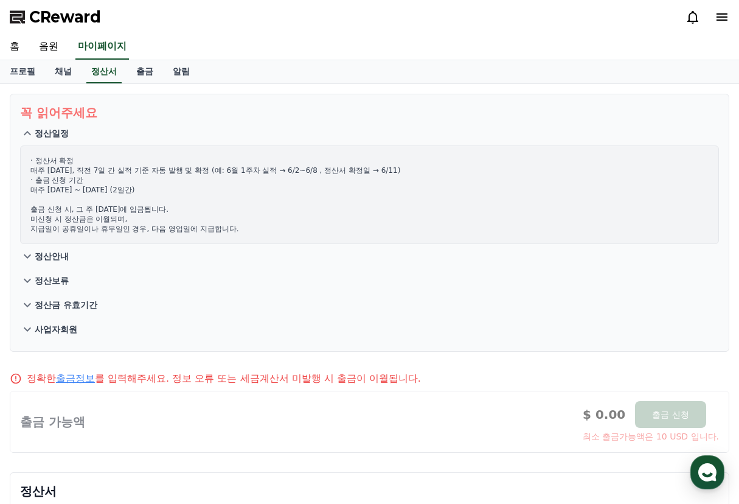
click at [184, 227] on p "· 정산서 확정 매주 수요일, 직전 7일 간 실적 기준 자동 발행 및 확정 (예: 6월 1주차 실적 → 6/2~6/8 , 정산서 확정일 → 6…" at bounding box center [369, 195] width 678 height 78
click at [150, 73] on link "출금" at bounding box center [145, 71] width 37 height 23
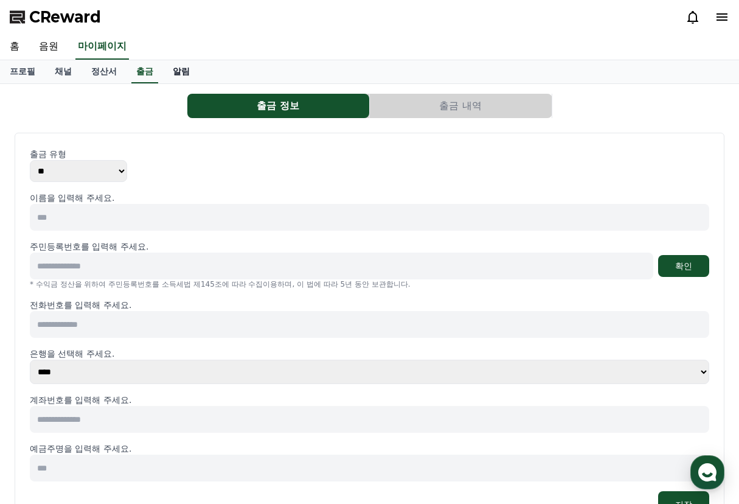
click at [190, 72] on link "알림" at bounding box center [181, 71] width 37 height 23
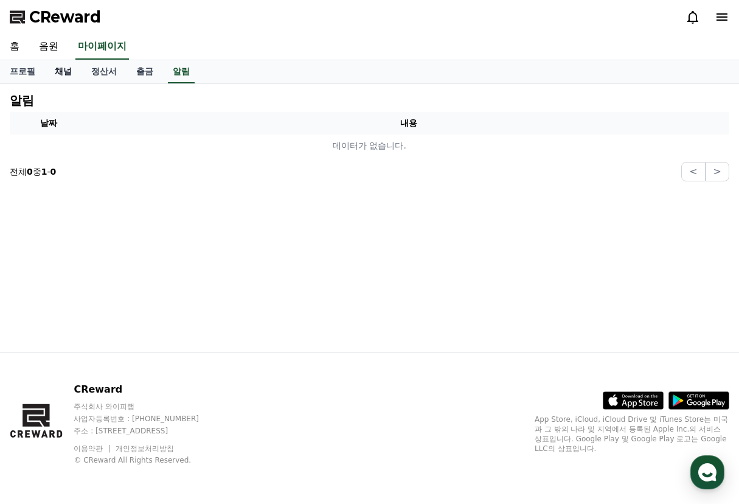
click at [54, 72] on link "채널" at bounding box center [63, 71] width 37 height 23
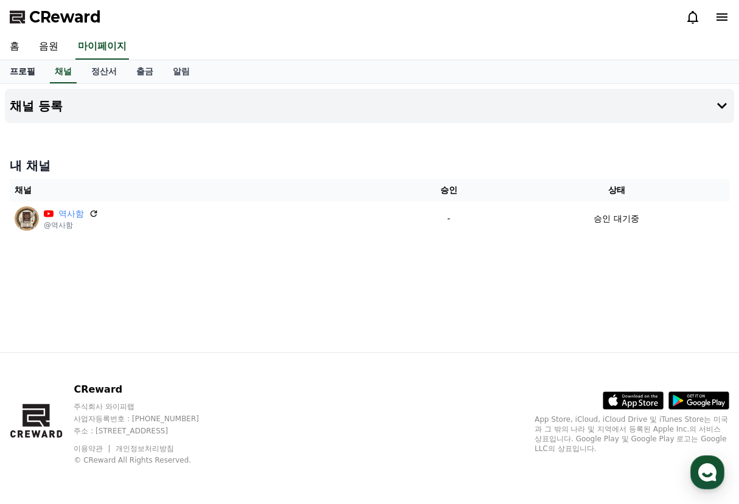
click at [18, 72] on link "프로필" at bounding box center [22, 71] width 45 height 23
select select "**********"
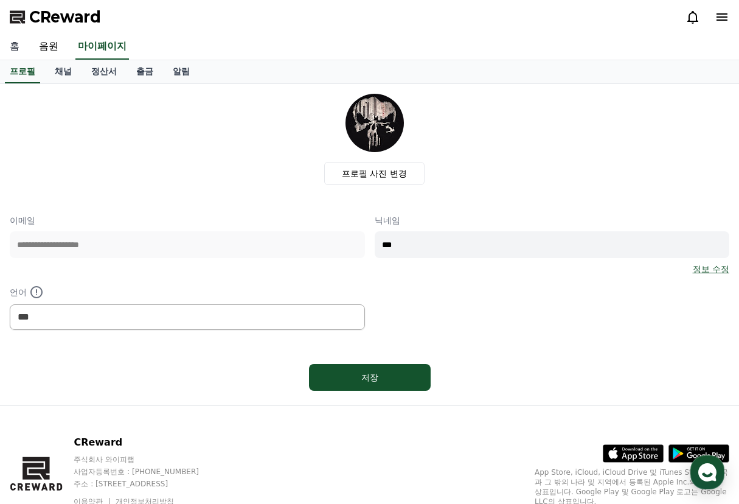
click at [15, 52] on link "홈" at bounding box center [14, 47] width 29 height 26
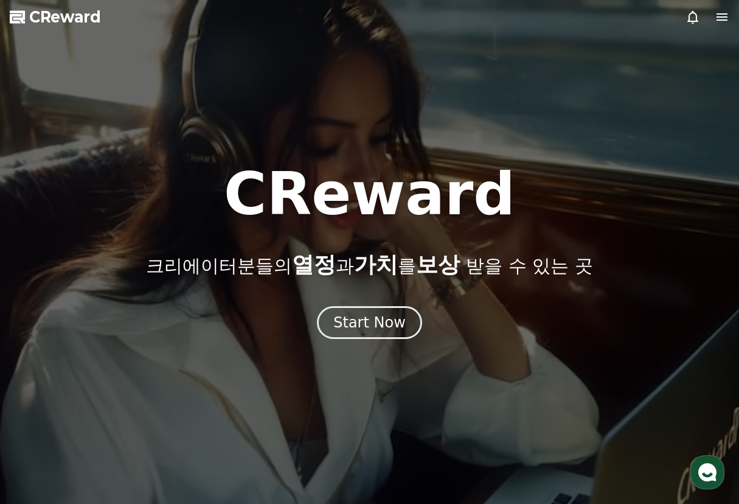
select select "**********"
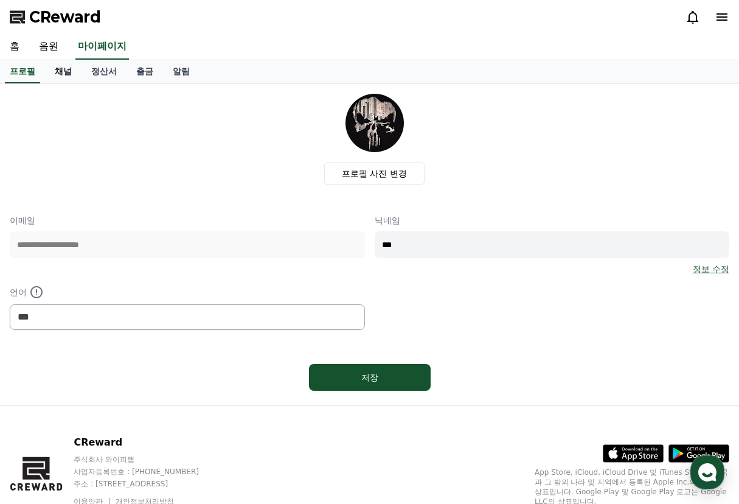
click at [58, 77] on link "채널" at bounding box center [63, 71] width 37 height 23
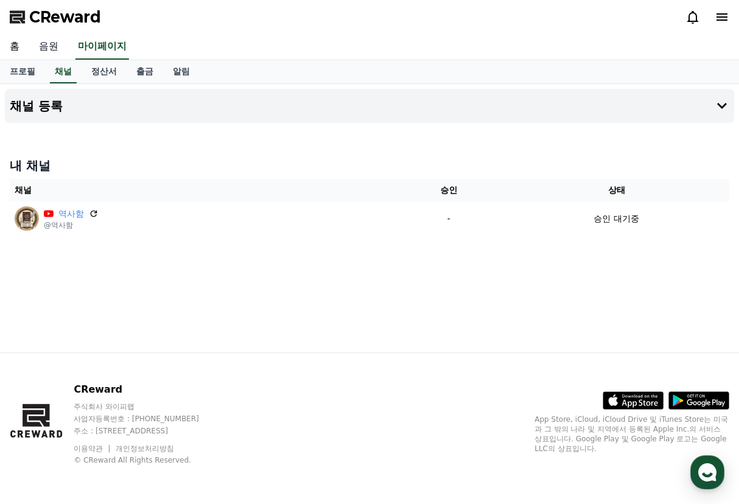
click at [51, 48] on link "음원" at bounding box center [48, 47] width 39 height 26
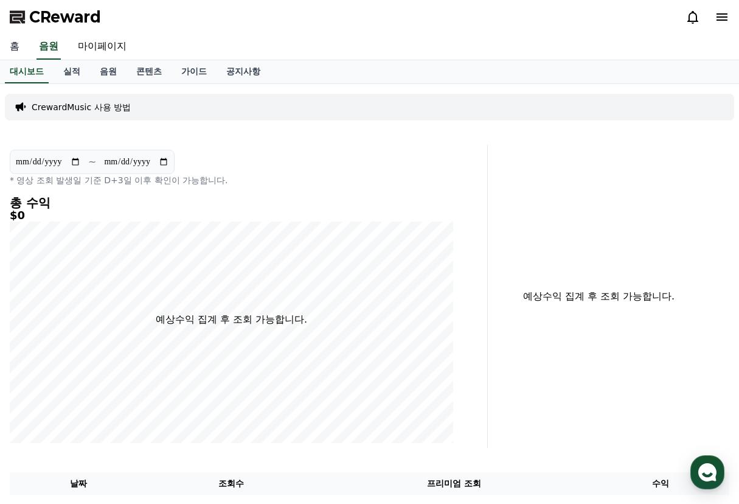
click at [9, 47] on link "홈" at bounding box center [14, 47] width 29 height 26
drag, startPoint x: 108, startPoint y: 19, endPoint x: 33, endPoint y: 18, distance: 74.8
click at [33, 18] on div "CReward" at bounding box center [369, 17] width 739 height 34
copy span "CReward"
click at [184, 71] on link "가이드" at bounding box center [194, 71] width 45 height 23
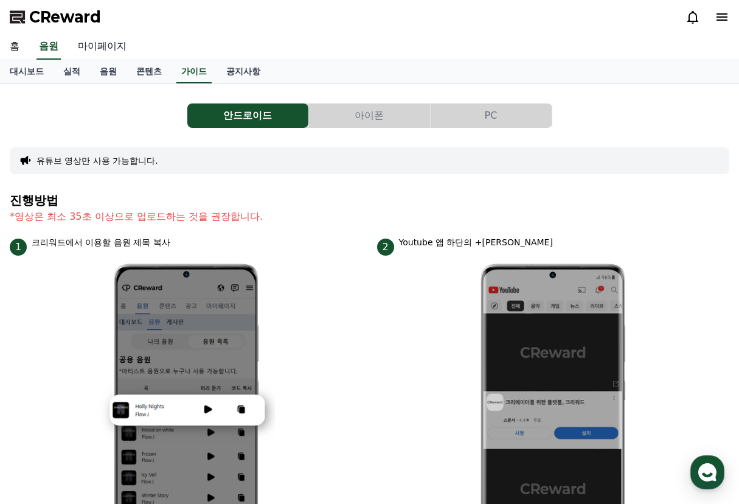
click at [99, 43] on link "마이페이지" at bounding box center [102, 47] width 68 height 26
select select "**********"
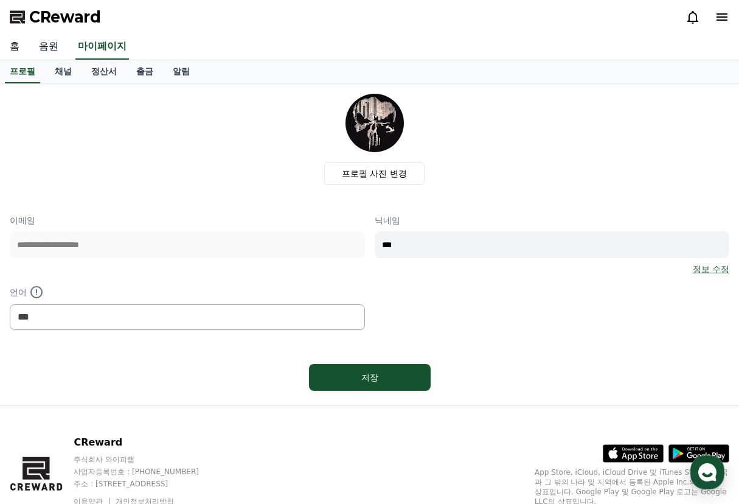
click at [55, 48] on link "음원" at bounding box center [48, 47] width 39 height 26
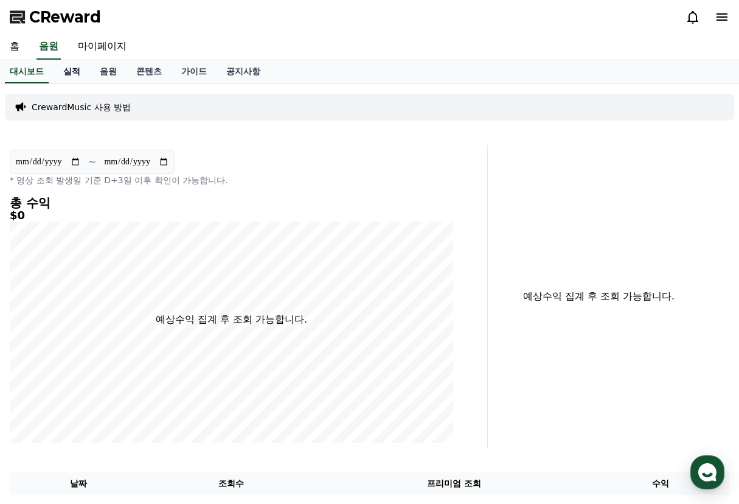
click at [72, 70] on link "실적" at bounding box center [72, 71] width 37 height 23
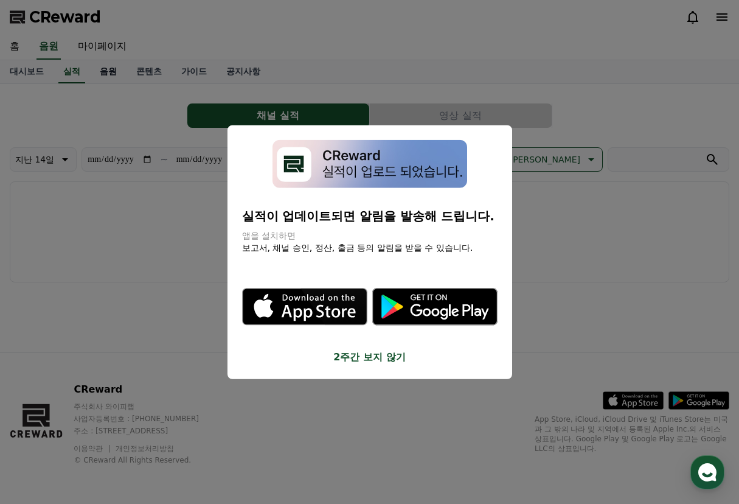
click at [102, 74] on button "close modal" at bounding box center [369, 252] width 739 height 504
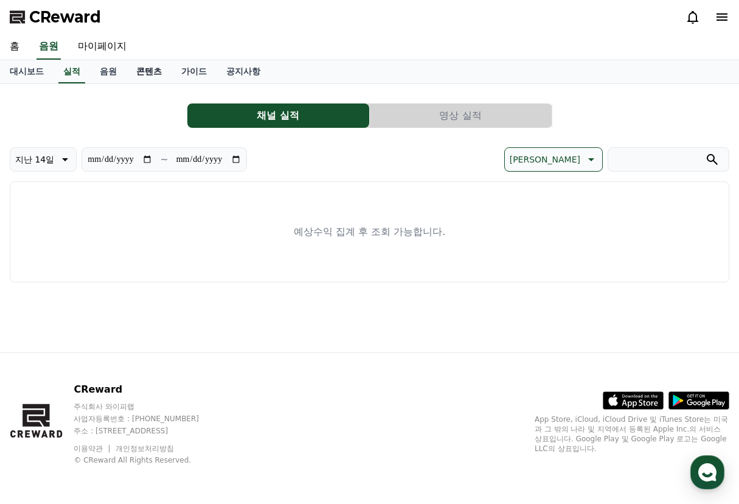
click at [157, 70] on link "콘텐츠" at bounding box center [149, 71] width 45 height 23
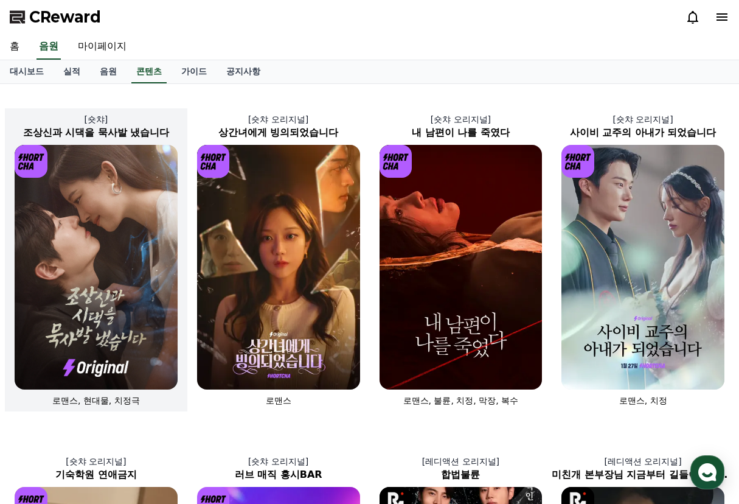
click at [92, 310] on img at bounding box center [96, 267] width 163 height 245
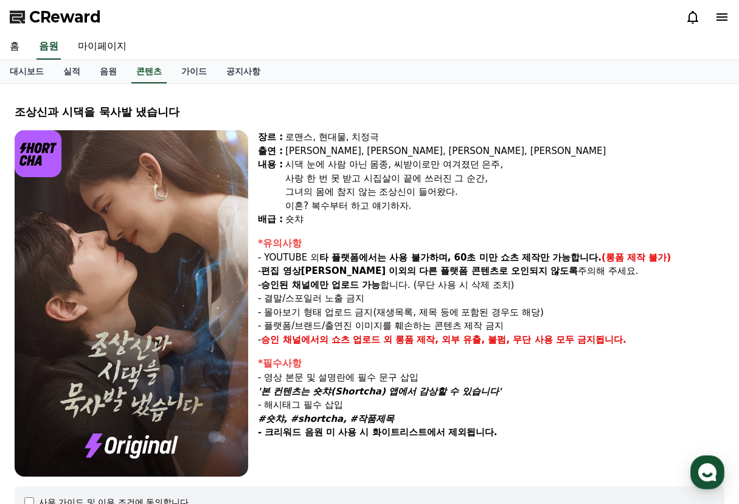
scroll to position [185, 0]
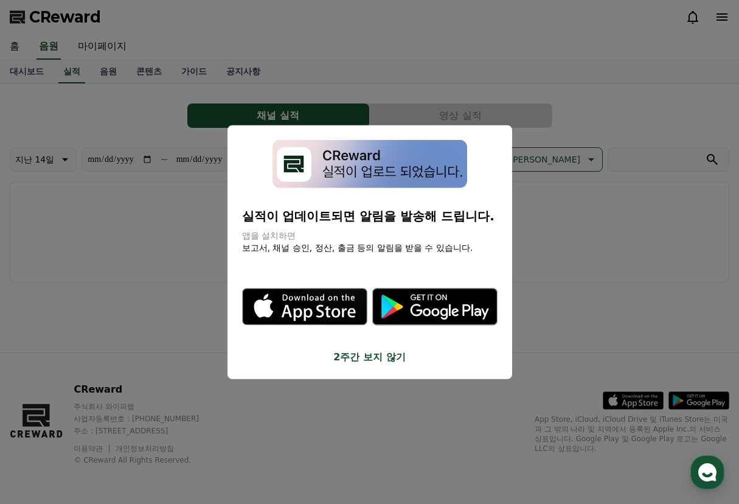
click at [542, 312] on button "close modal" at bounding box center [369, 252] width 739 height 504
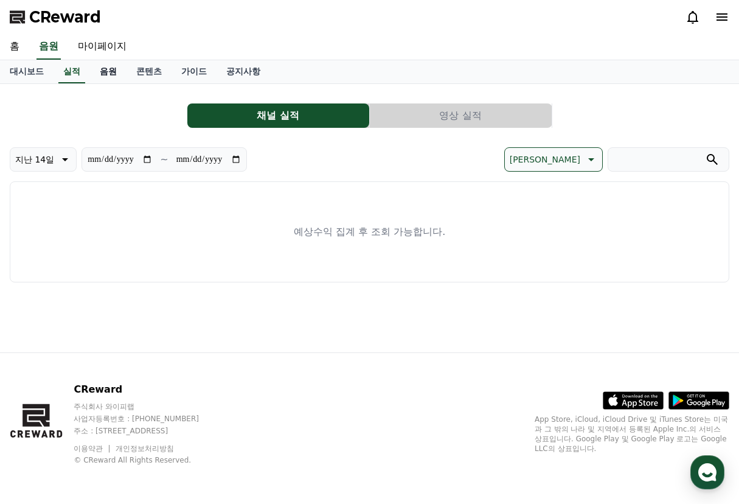
click at [107, 69] on link "음원" at bounding box center [108, 71] width 37 height 23
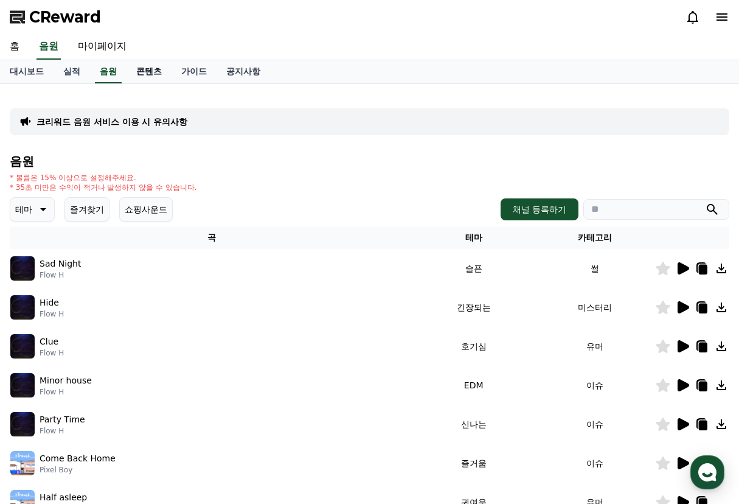
click at [155, 75] on link "콘텐츠" at bounding box center [149, 71] width 45 height 23
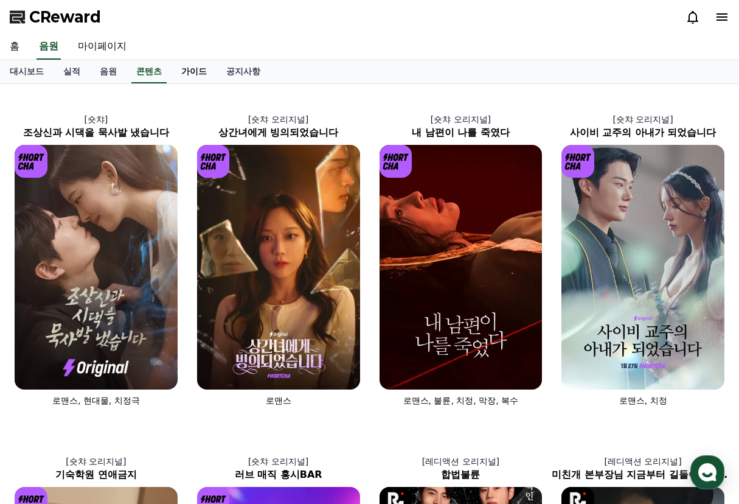
click at [187, 76] on link "가이드" at bounding box center [194, 71] width 45 height 23
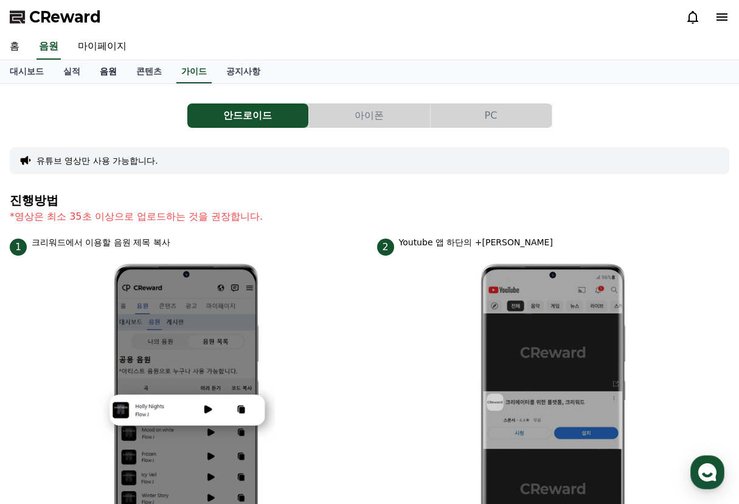
click at [102, 76] on link "음원" at bounding box center [108, 71] width 37 height 23
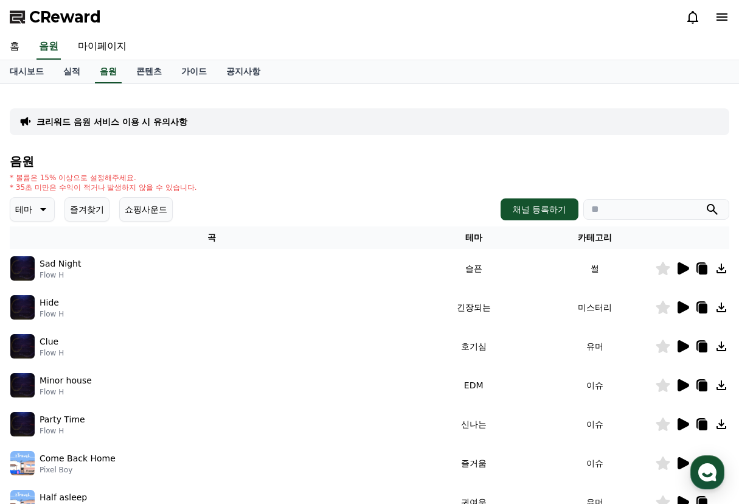
click at [21, 208] on p "테마" at bounding box center [23, 209] width 17 height 17
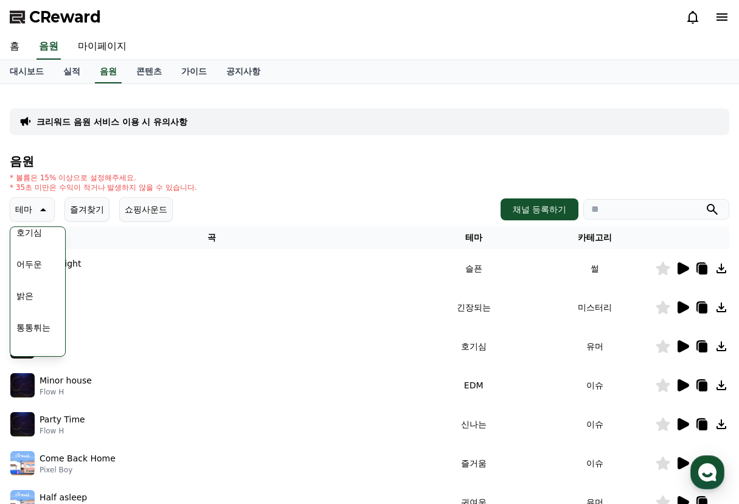
scroll to position [102, 0]
click at [37, 273] on button "밝은" at bounding box center [25, 266] width 27 height 27
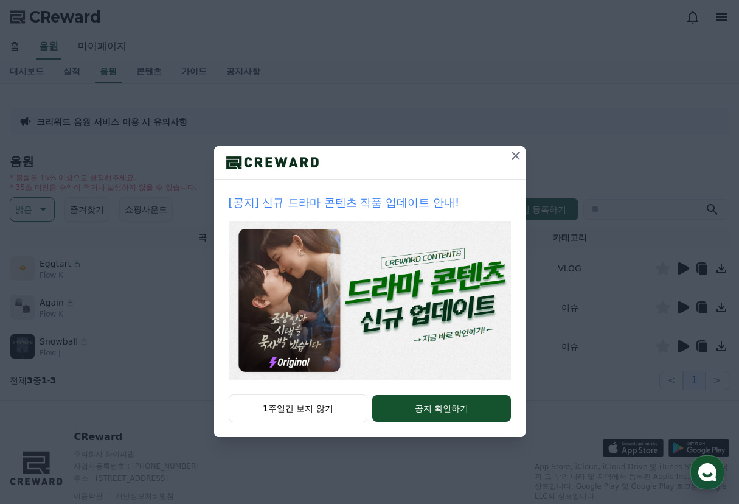
click at [518, 156] on icon at bounding box center [516, 155] width 15 height 15
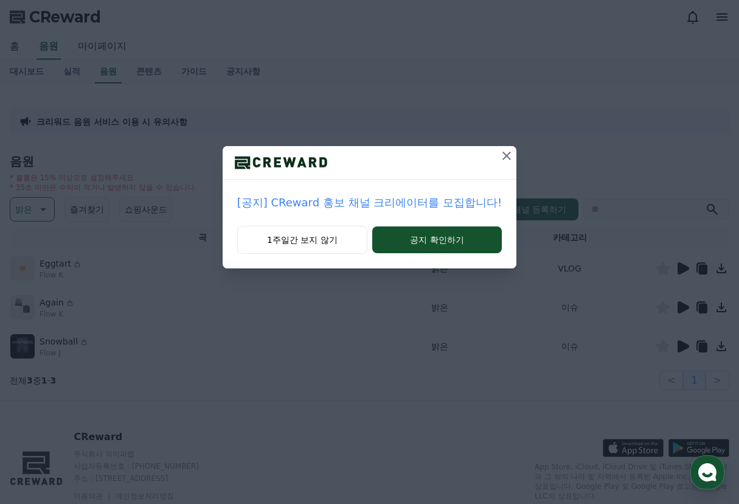
click at [506, 160] on icon at bounding box center [507, 155] width 15 height 15
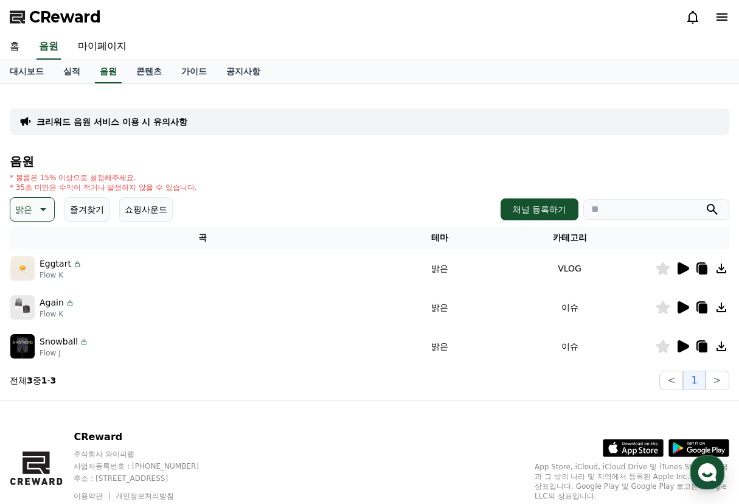
click at [687, 270] on icon at bounding box center [684, 268] width 12 height 12
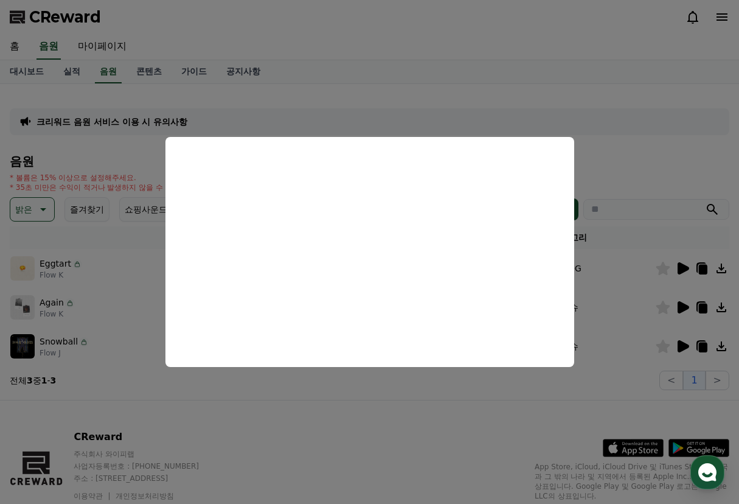
click at [680, 310] on button "close modal" at bounding box center [369, 252] width 739 height 504
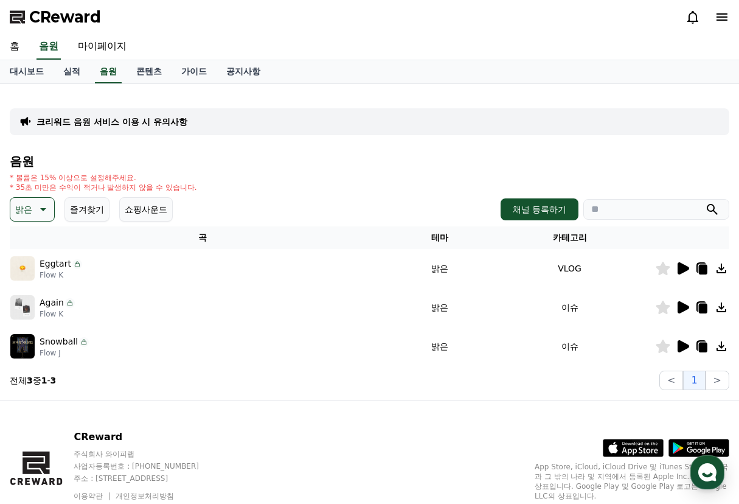
click at [683, 308] on icon at bounding box center [684, 307] width 12 height 12
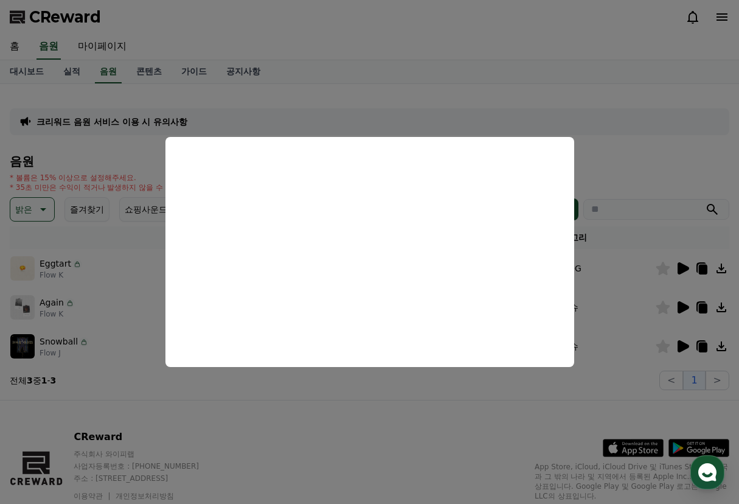
click at [606, 152] on button "close modal" at bounding box center [369, 252] width 739 height 504
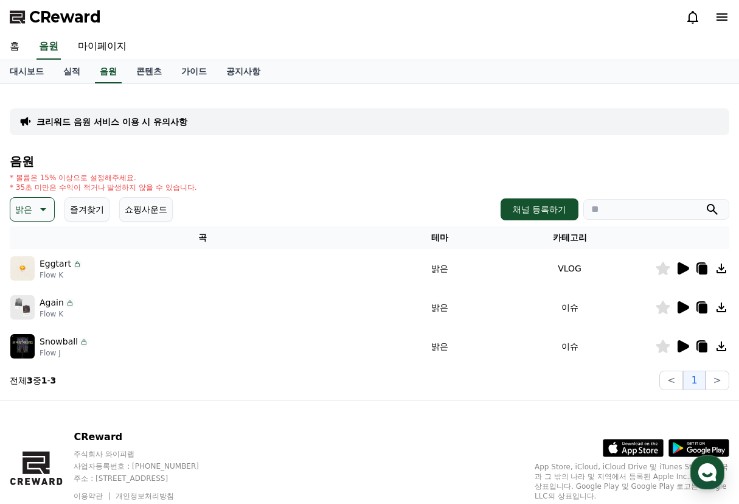
click at [8, 209] on div "크리워드 음원 서비스 이용 시 유의사항 음원 * 볼륨은 15% 이상으로 설정해주세요. * 35초 미만은 수익이 적거나 발생하지 않을 수 있습니…" at bounding box center [370, 242] width 730 height 306
click at [20, 209] on p "밝은" at bounding box center [23, 209] width 17 height 17
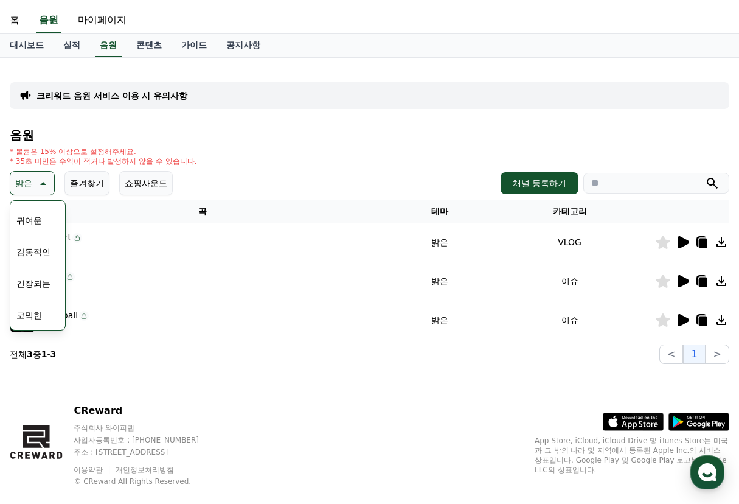
scroll to position [47, 0]
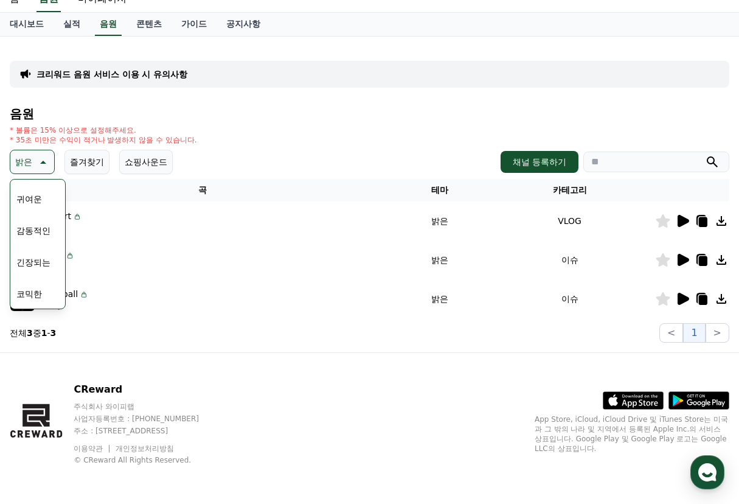
click at [46, 297] on button "코믹한" at bounding box center [29, 294] width 35 height 27
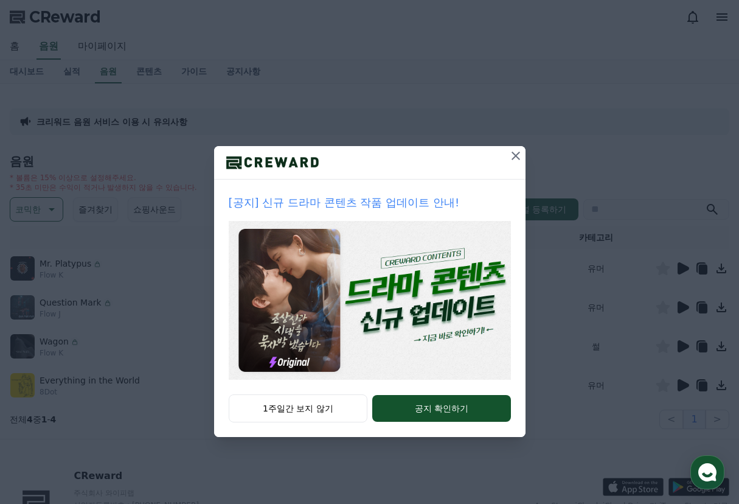
click at [516, 155] on icon at bounding box center [516, 156] width 9 height 9
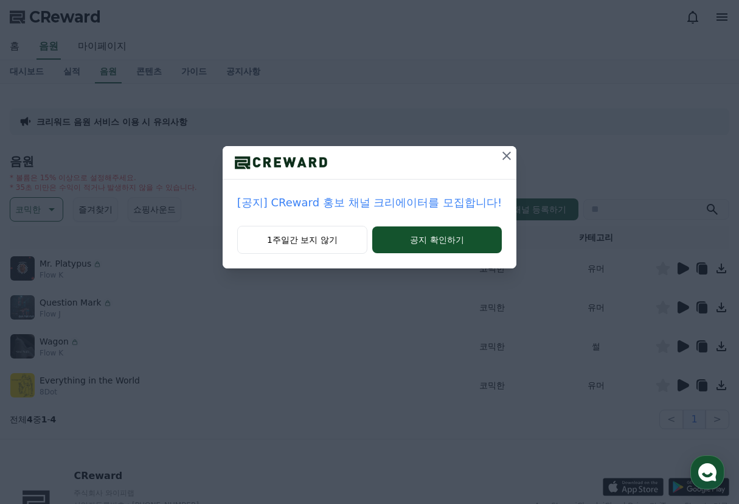
click at [509, 155] on icon at bounding box center [507, 155] width 15 height 15
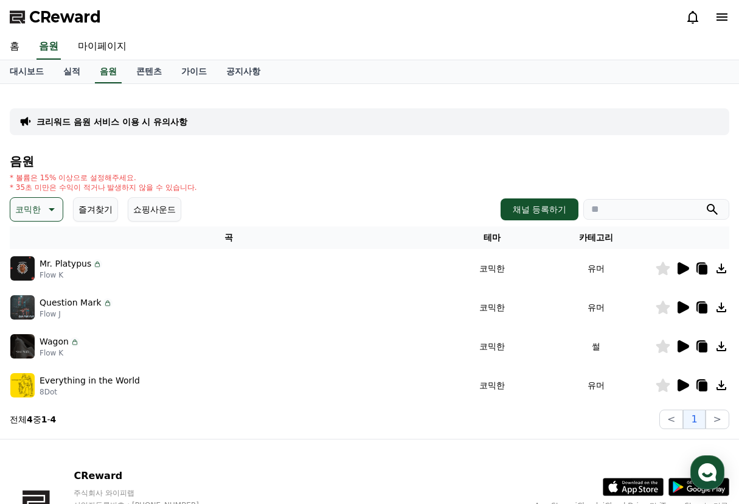
click at [685, 268] on icon at bounding box center [684, 268] width 12 height 12
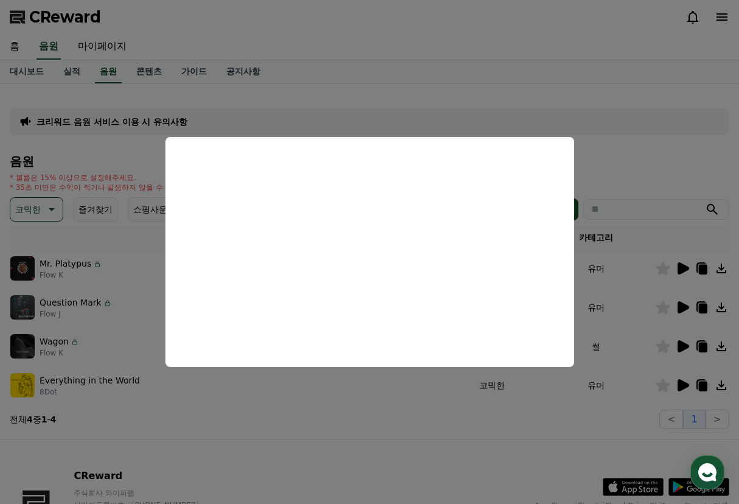
click at [644, 167] on button "close modal" at bounding box center [369, 252] width 739 height 504
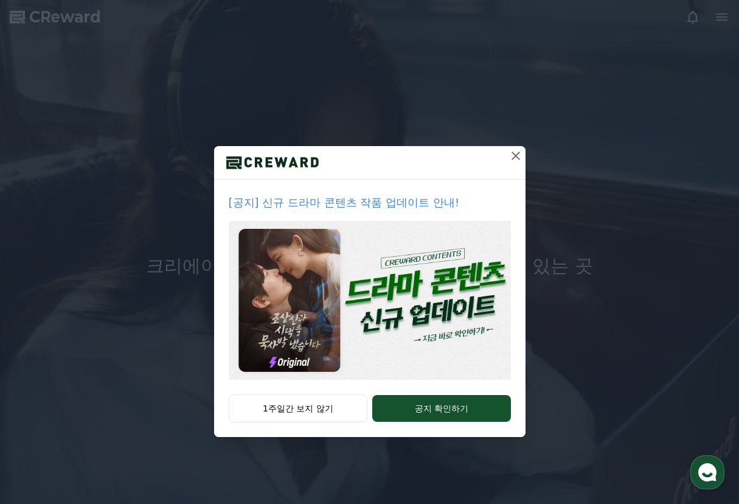
click at [523, 159] on button at bounding box center [515, 155] width 19 height 19
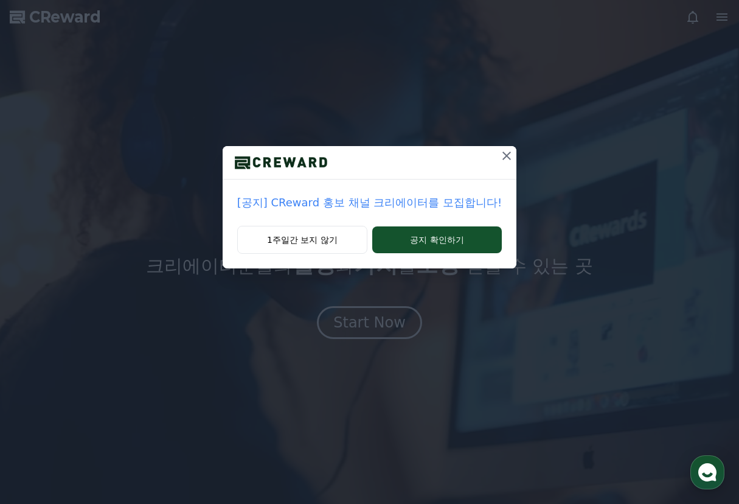
click at [507, 162] on icon at bounding box center [507, 155] width 15 height 15
